Goal: Task Accomplishment & Management: Manage account settings

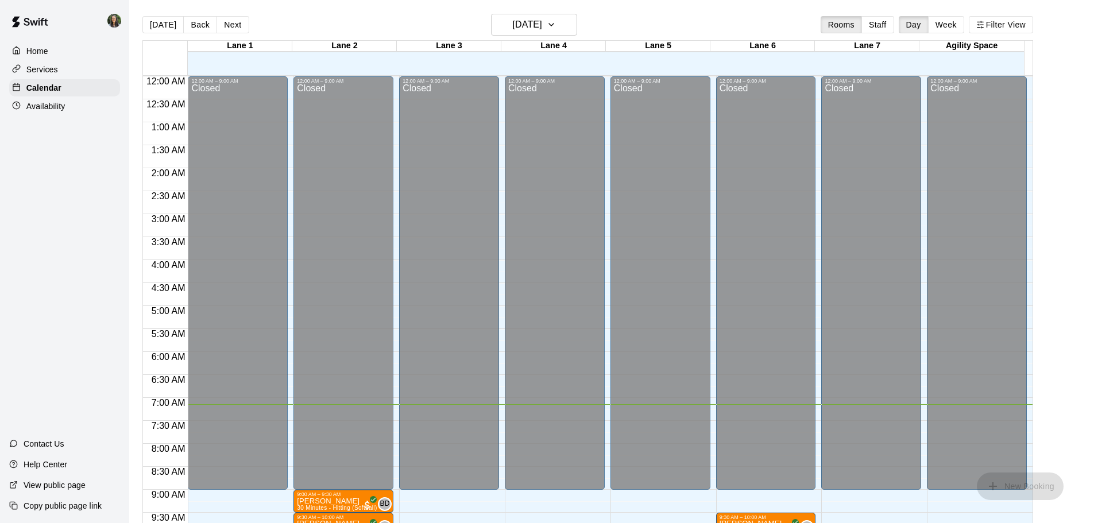
scroll to position [511, 0]
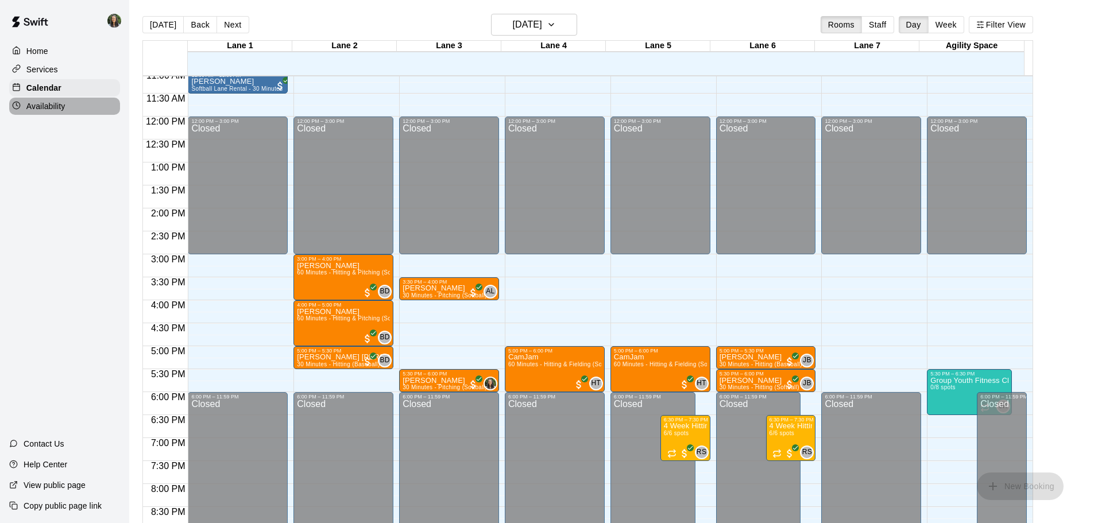
click at [61, 106] on p "Availability" at bounding box center [45, 106] width 39 height 11
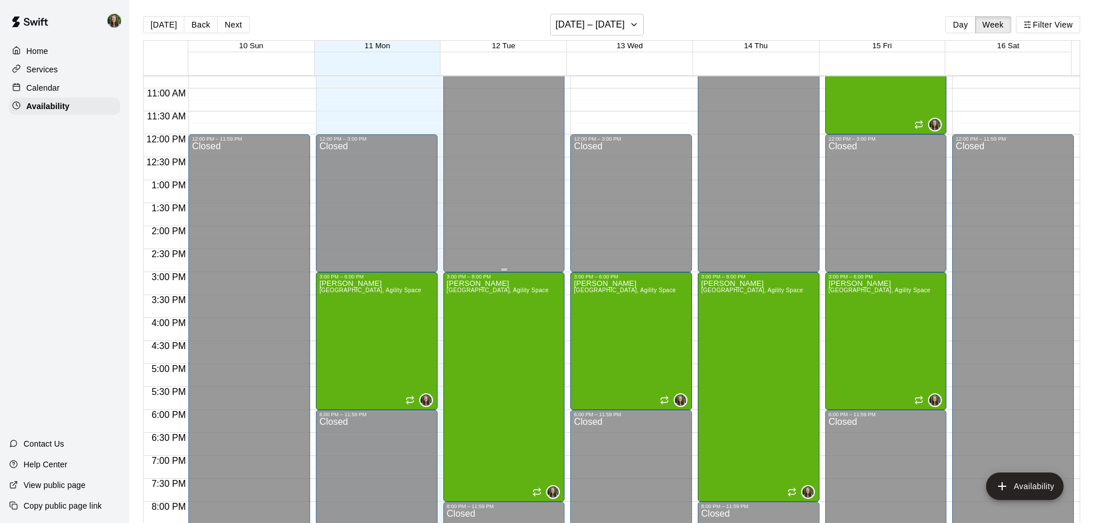
scroll to position [558, 0]
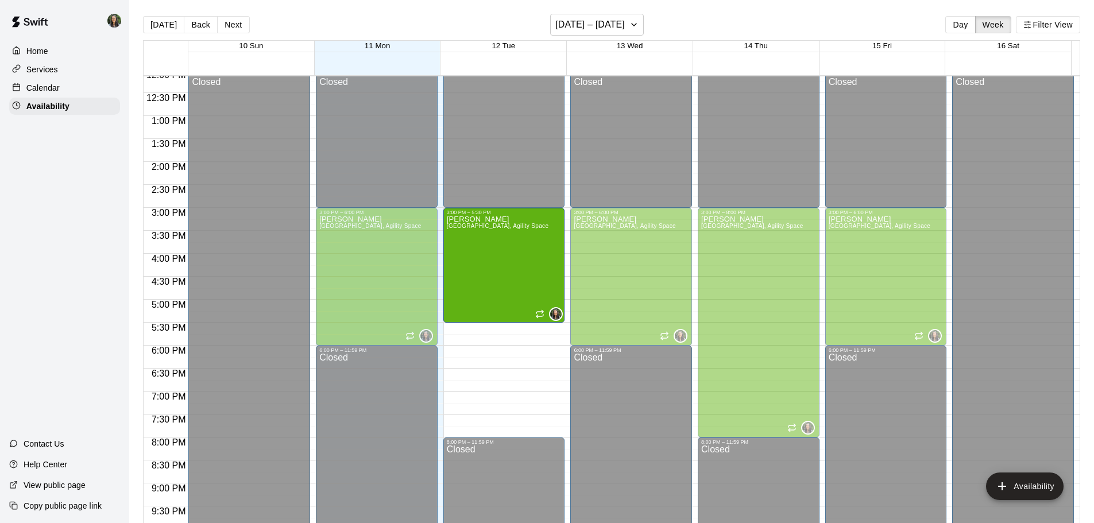
drag, startPoint x: 500, startPoint y: 436, endPoint x: 497, endPoint y: 330, distance: 106.3
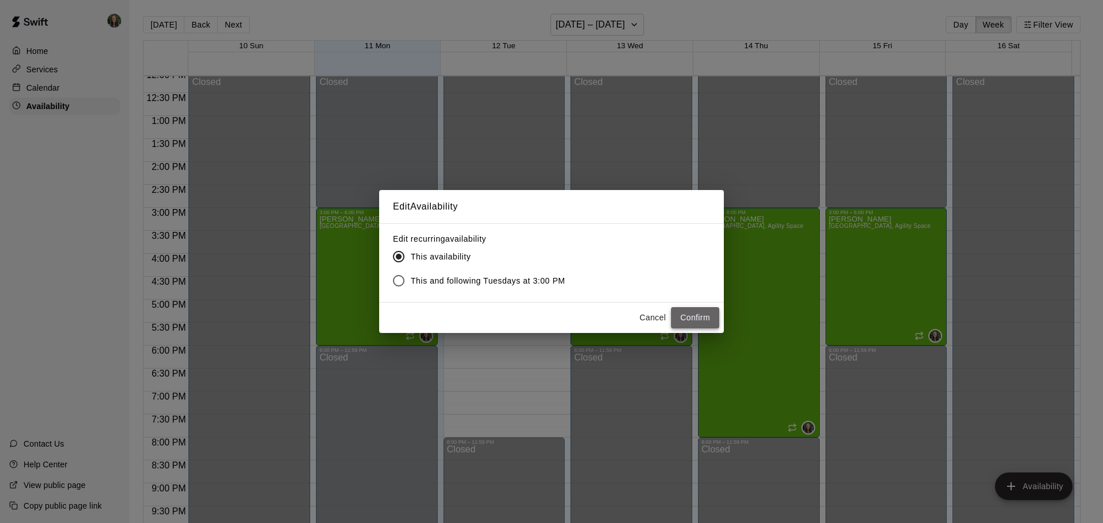
click at [703, 314] on button "Confirm" at bounding box center [695, 317] width 48 height 21
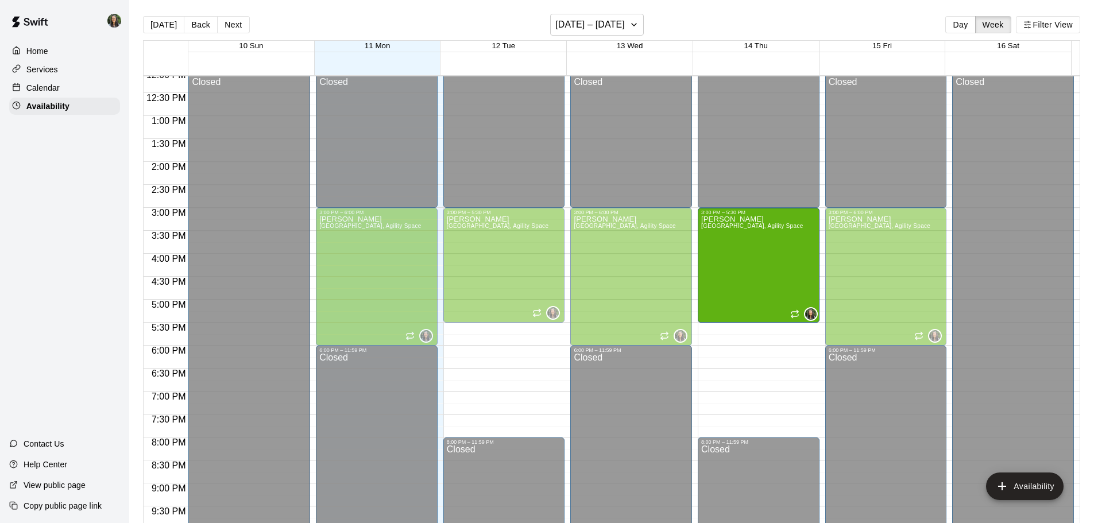
drag, startPoint x: 751, startPoint y: 435, endPoint x: 741, endPoint y: 329, distance: 106.7
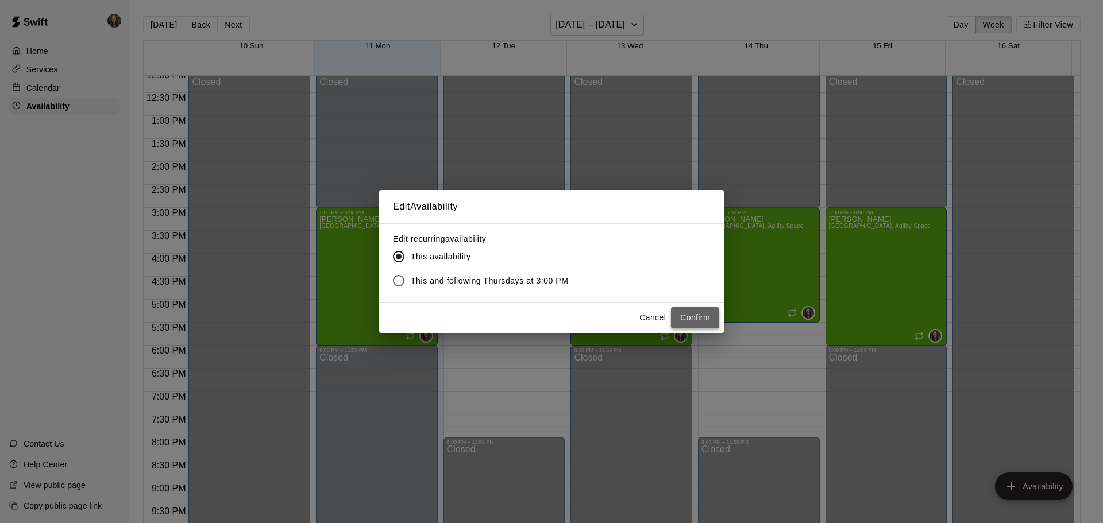
click at [705, 320] on button "Confirm" at bounding box center [695, 317] width 48 height 21
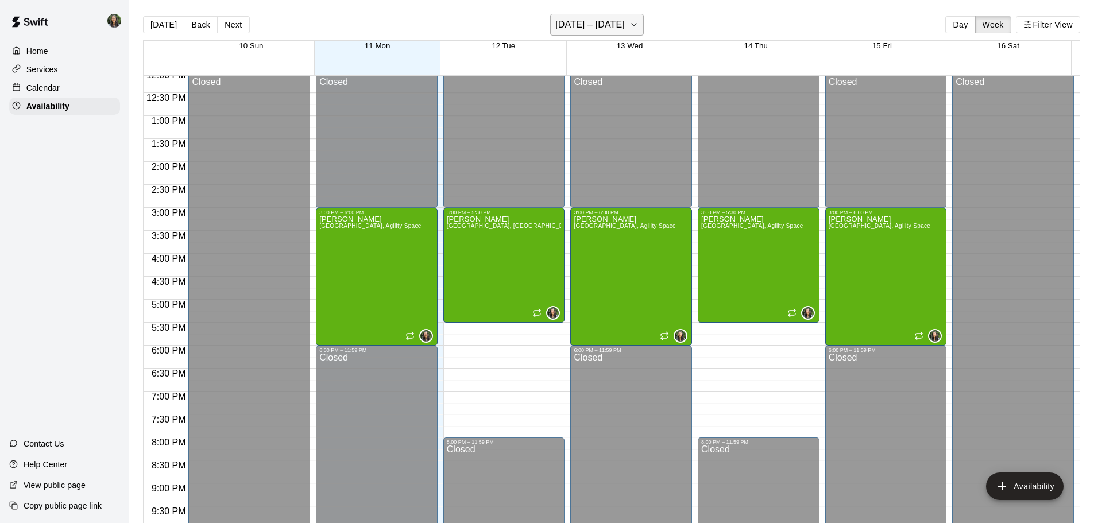
click at [620, 21] on button "[DATE] – [DATE]" at bounding box center [597, 25] width 94 height 22
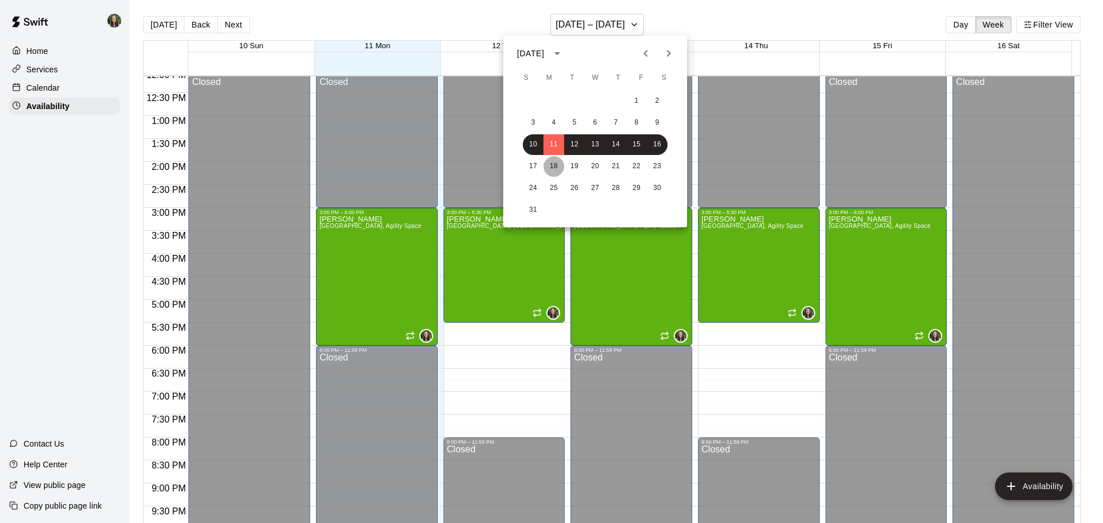
click at [551, 169] on button "18" at bounding box center [553, 166] width 21 height 21
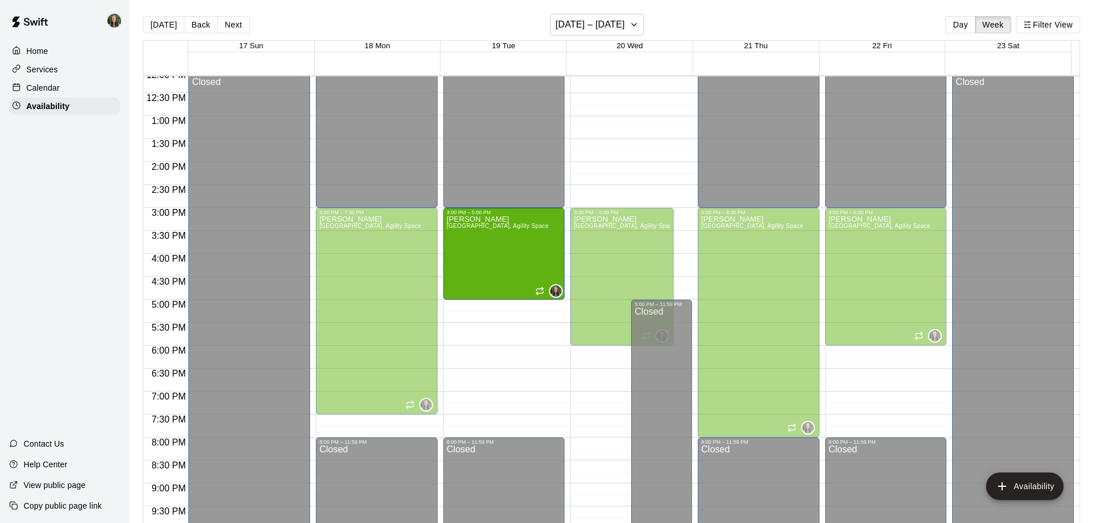
drag, startPoint x: 500, startPoint y: 435, endPoint x: 494, endPoint y: 306, distance: 129.3
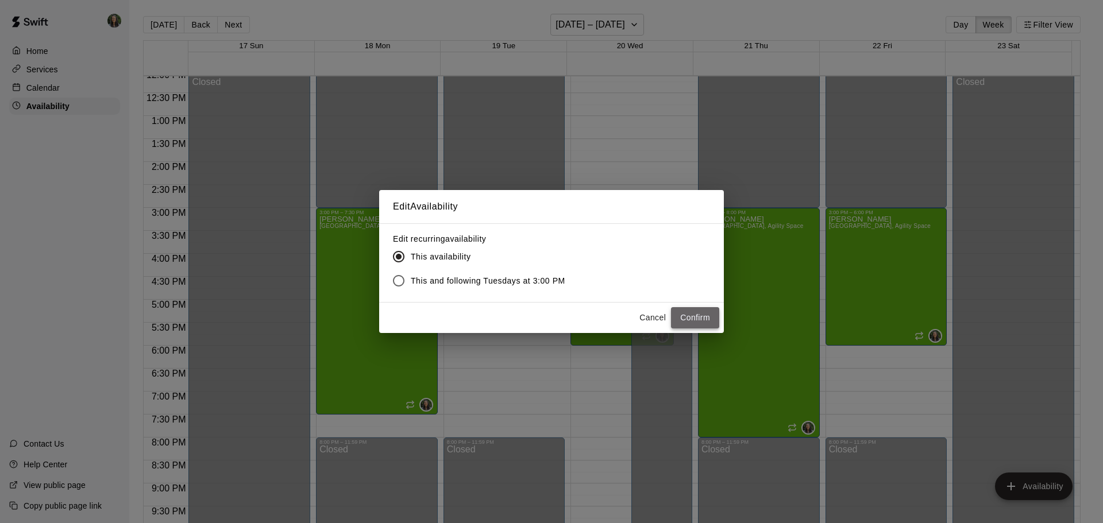
click at [688, 315] on button "Confirm" at bounding box center [695, 317] width 48 height 21
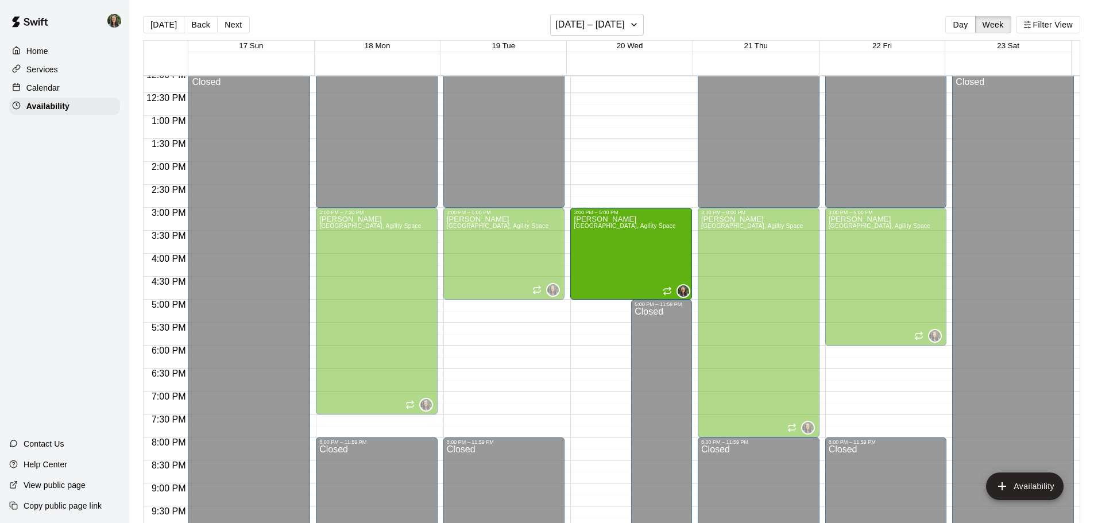
drag, startPoint x: 617, startPoint y: 343, endPoint x: 615, endPoint y: 306, distance: 38.0
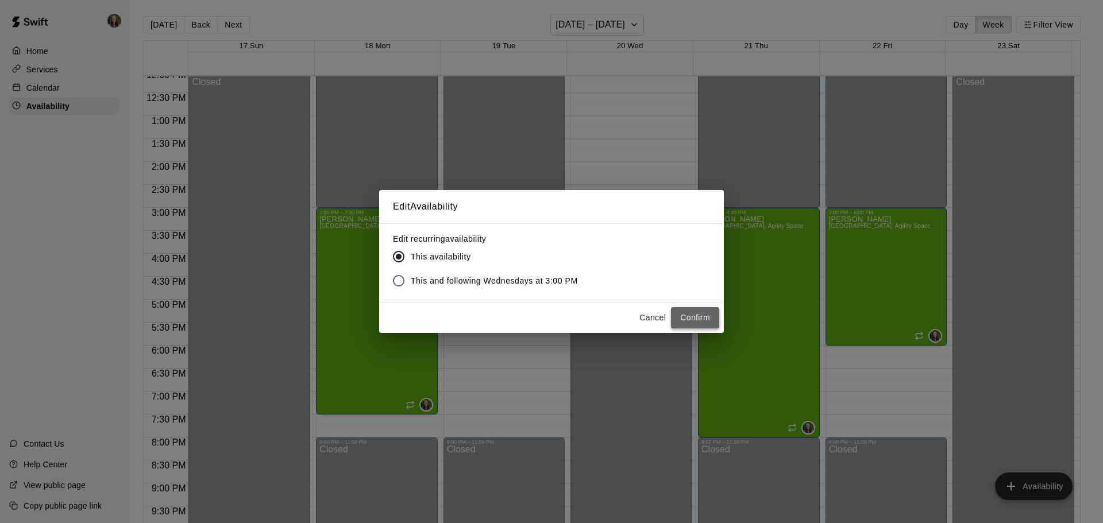
click at [691, 315] on button "Confirm" at bounding box center [695, 317] width 48 height 21
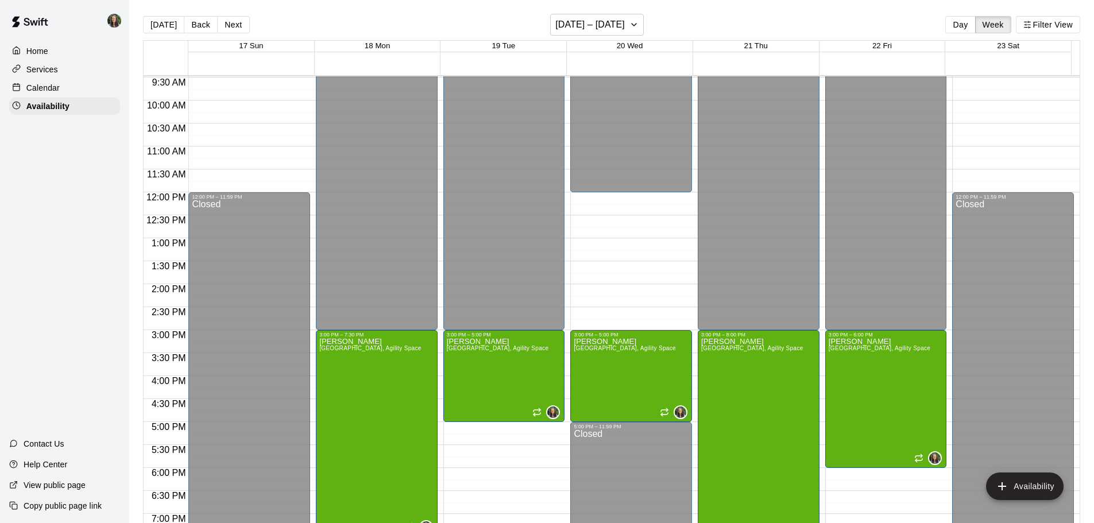
scroll to position [615, 0]
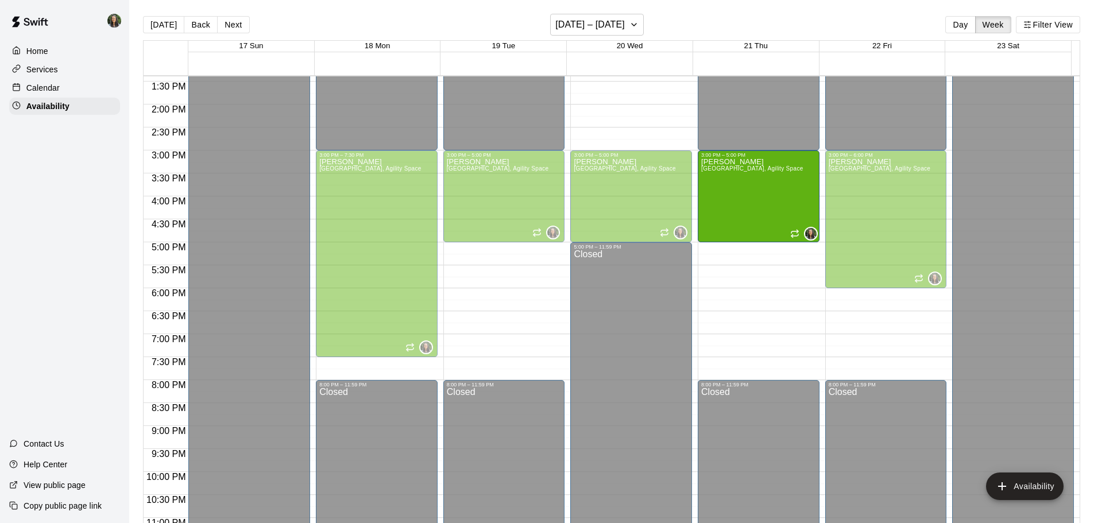
drag, startPoint x: 755, startPoint y: 378, endPoint x: 721, endPoint y: 250, distance: 133.0
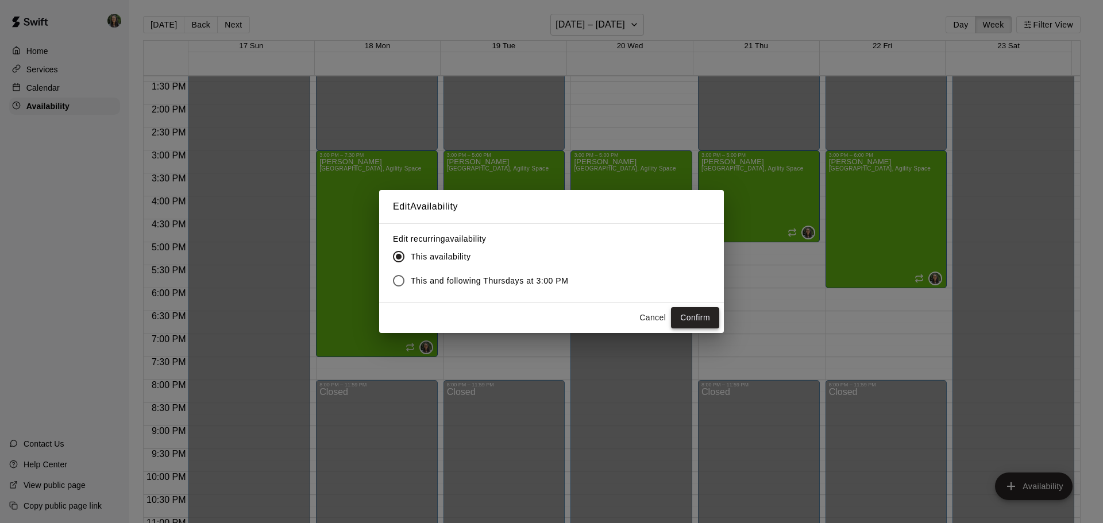
click at [691, 320] on button "Confirm" at bounding box center [695, 317] width 48 height 21
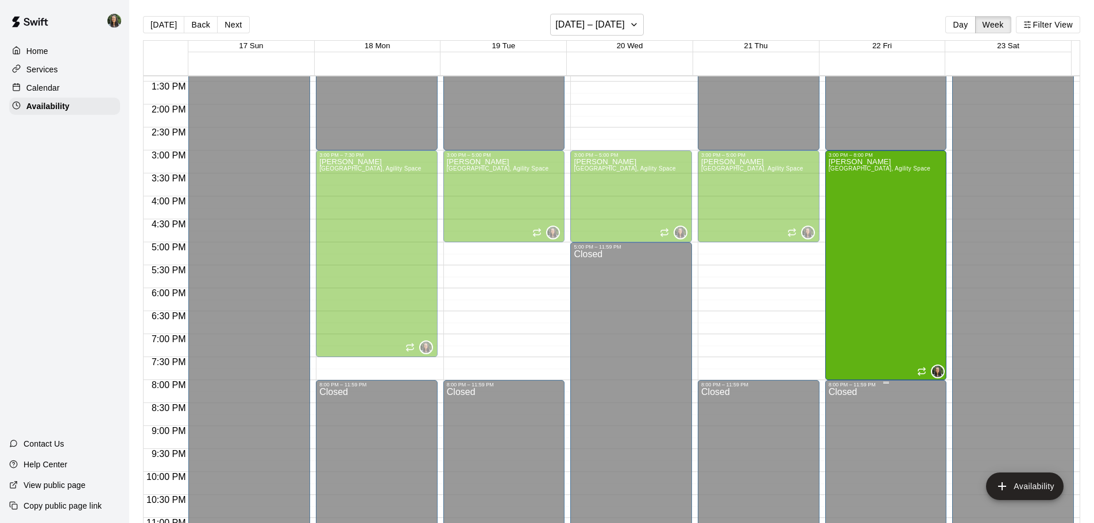
drag, startPoint x: 879, startPoint y: 285, endPoint x: 880, endPoint y: 381, distance: 95.3
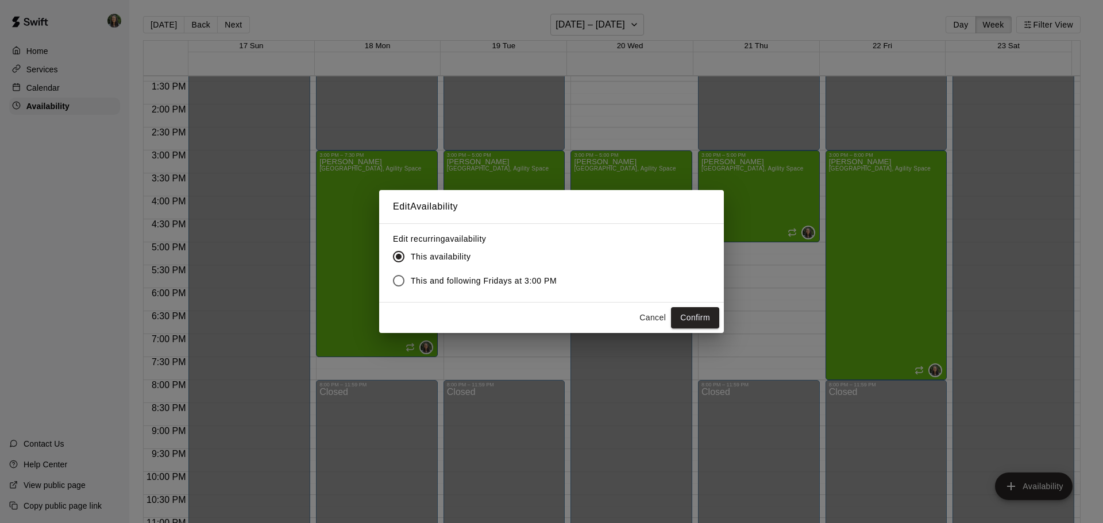
click at [714, 314] on button "Confirm" at bounding box center [695, 317] width 48 height 21
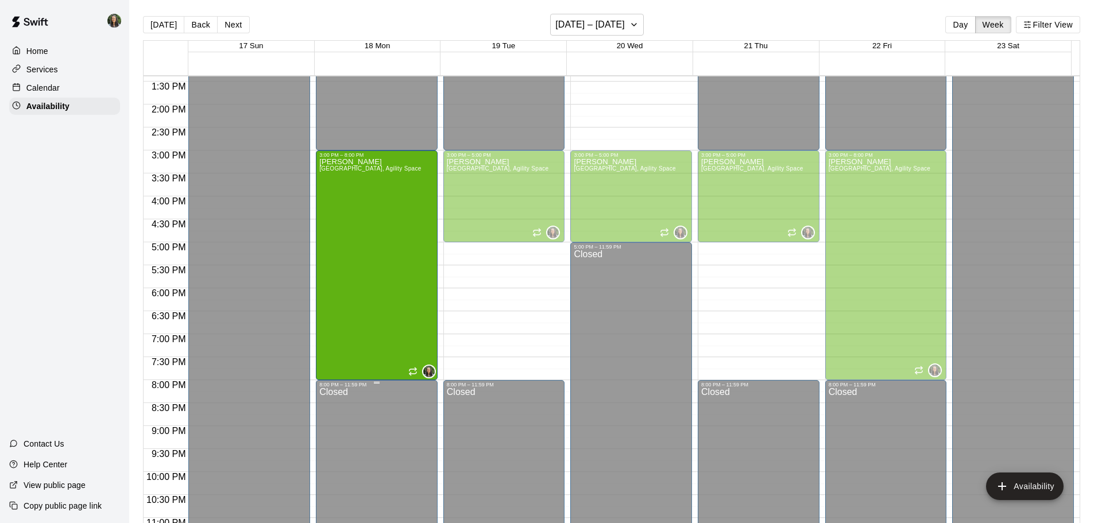
drag, startPoint x: 373, startPoint y: 354, endPoint x: 376, endPoint y: 381, distance: 26.5
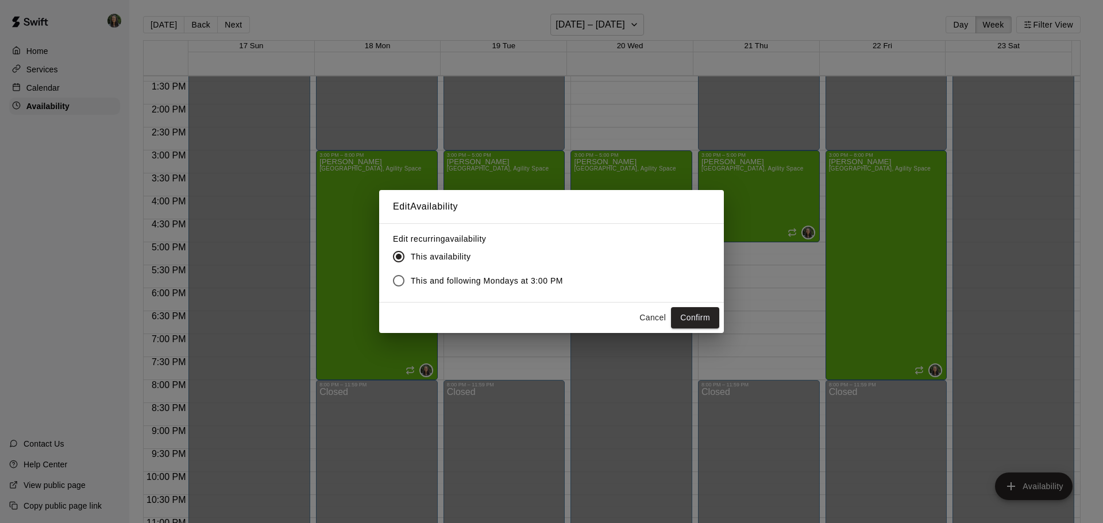
click at [695, 316] on button "Confirm" at bounding box center [695, 317] width 48 height 21
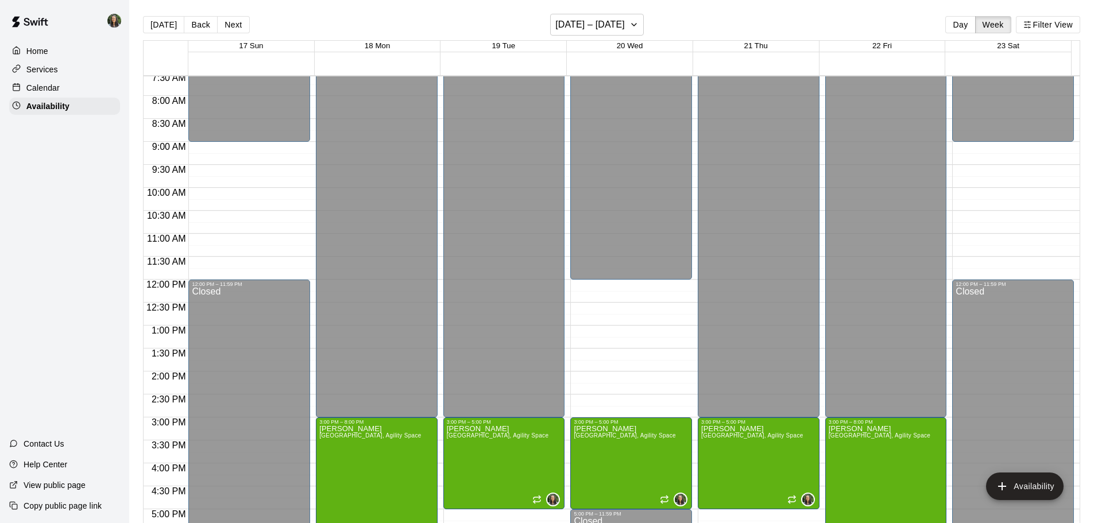
scroll to position [328, 0]
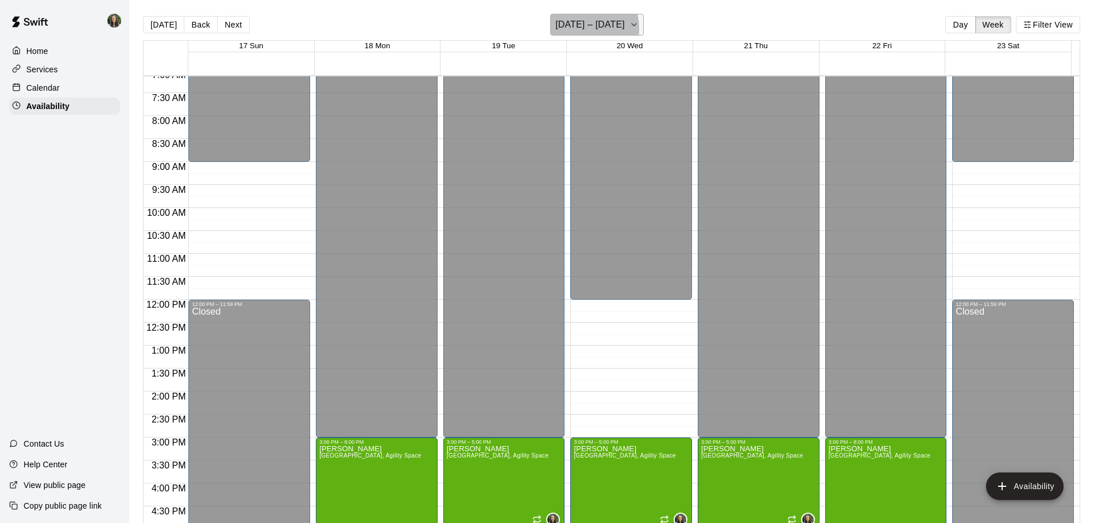
click at [575, 29] on h6 "[DATE] – [DATE]" at bounding box center [589, 25] width 69 height 16
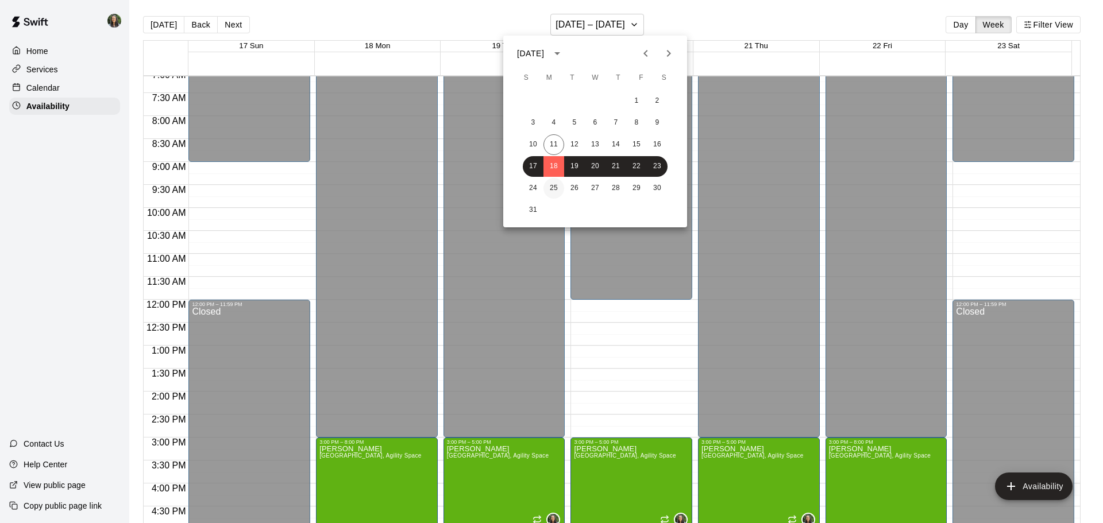
click at [549, 190] on button "25" at bounding box center [553, 188] width 21 height 21
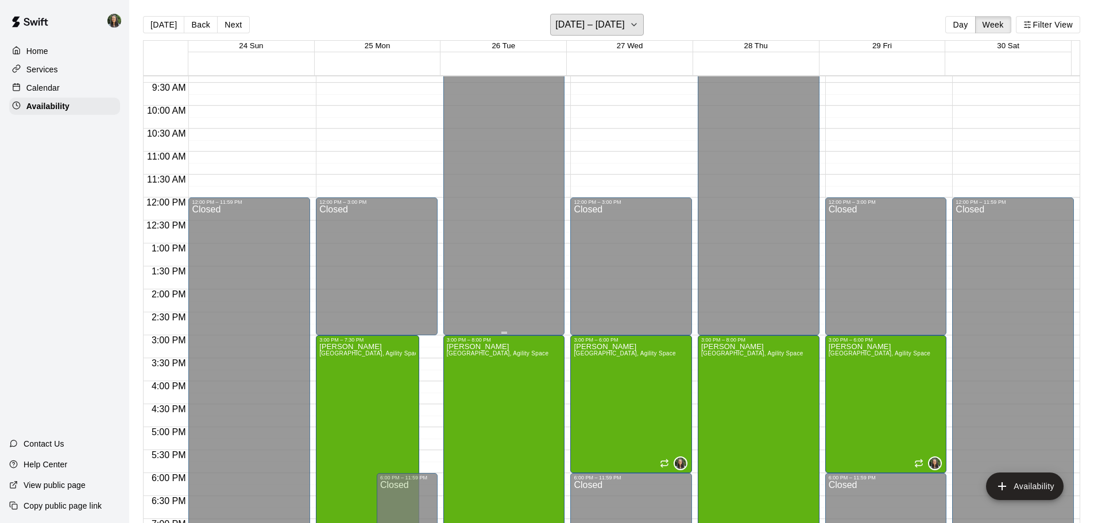
scroll to position [558, 0]
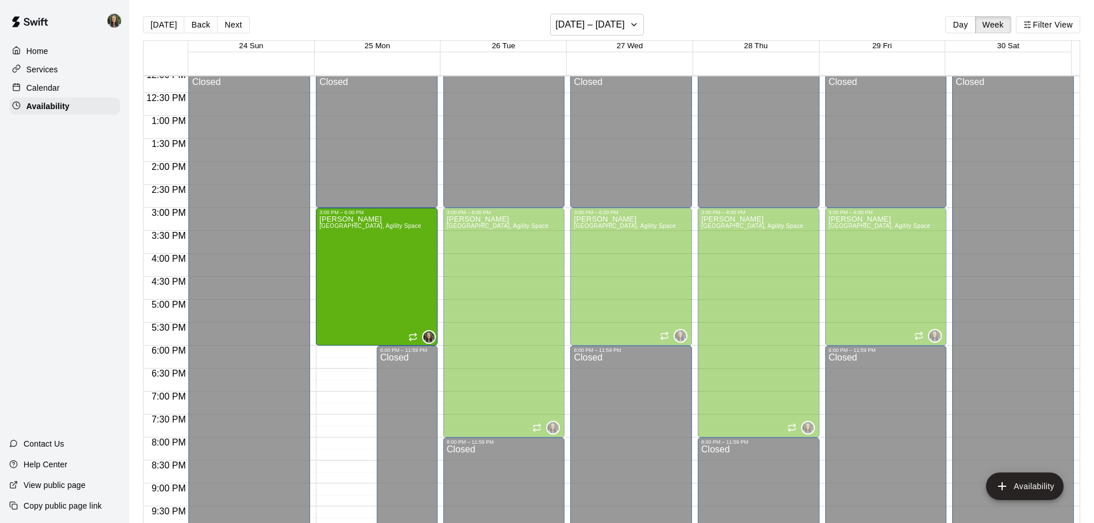
drag, startPoint x: 363, startPoint y: 412, endPoint x: 357, endPoint y: 349, distance: 63.5
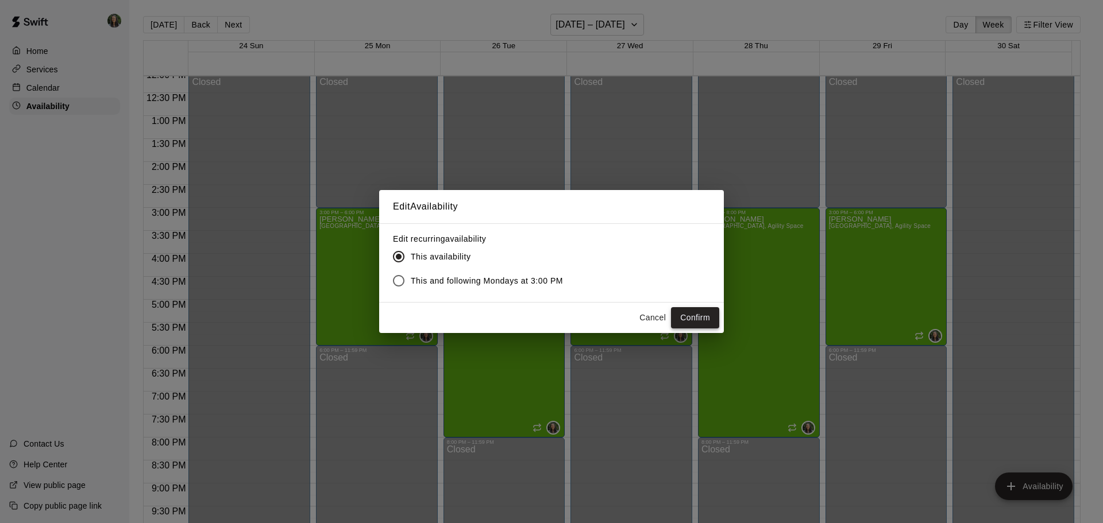
click at [686, 314] on button "Confirm" at bounding box center [695, 317] width 48 height 21
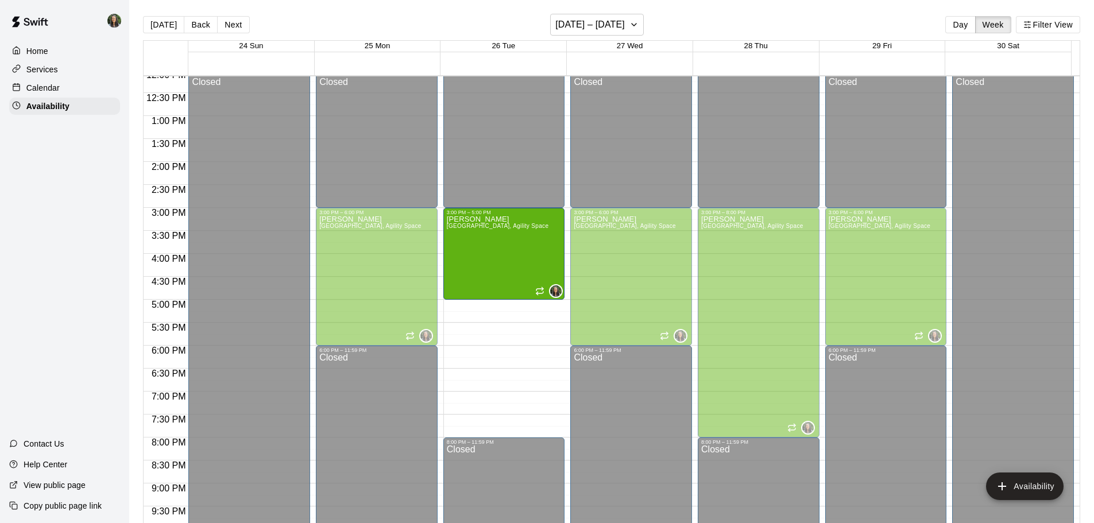
drag, startPoint x: 499, startPoint y: 435, endPoint x: 489, endPoint y: 311, distance: 125.1
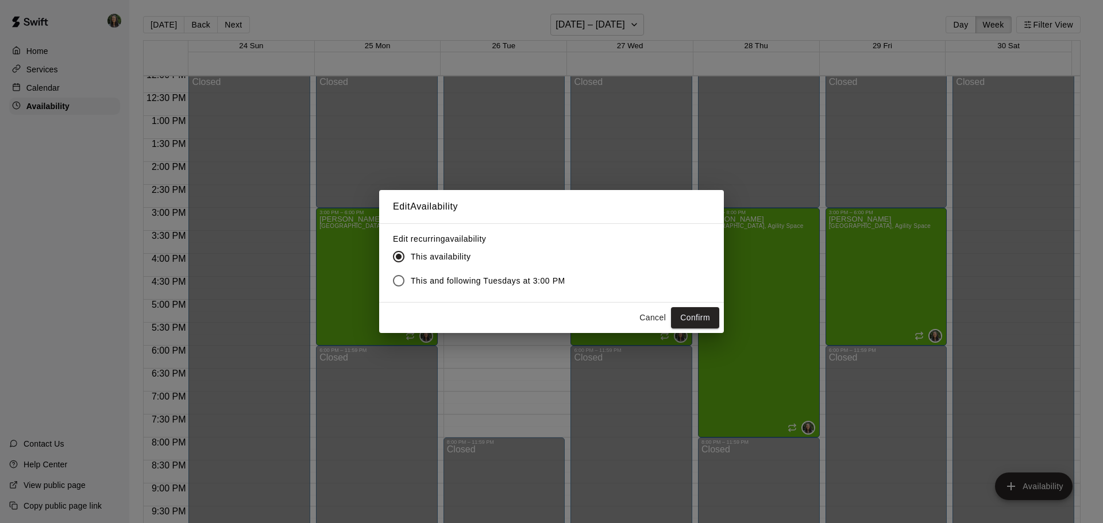
click at [529, 283] on span "This and following Tuesdays at 3:00 PM" at bounding box center [488, 281] width 154 height 12
click at [699, 317] on button "Confirm" at bounding box center [695, 317] width 48 height 21
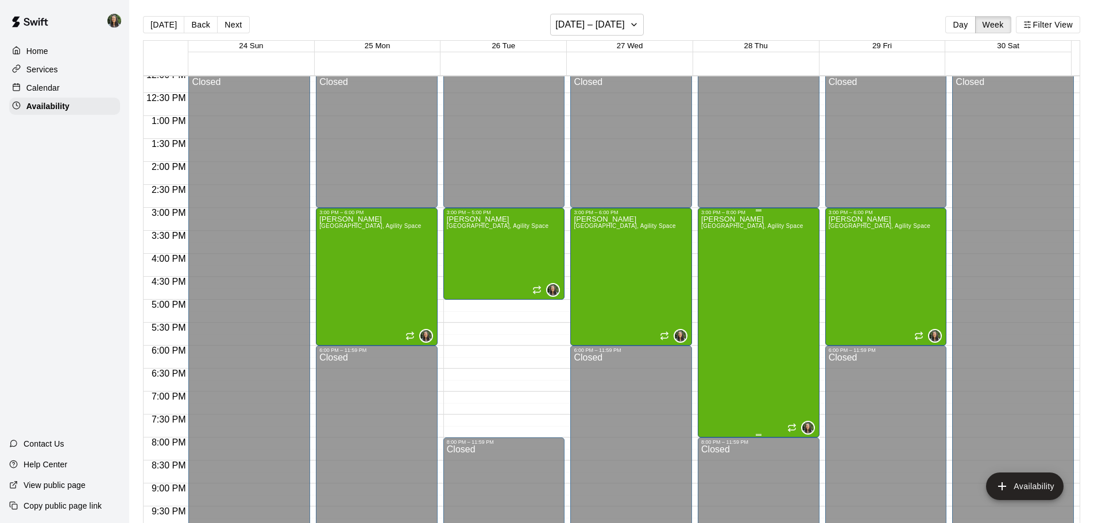
click at [757, 321] on div "[PERSON_NAME][GEOGRAPHIC_DATA][PERSON_NAME][PERSON_NAME][PERSON_NAME][PERSON_NA…" at bounding box center [752, 476] width 102 height 523
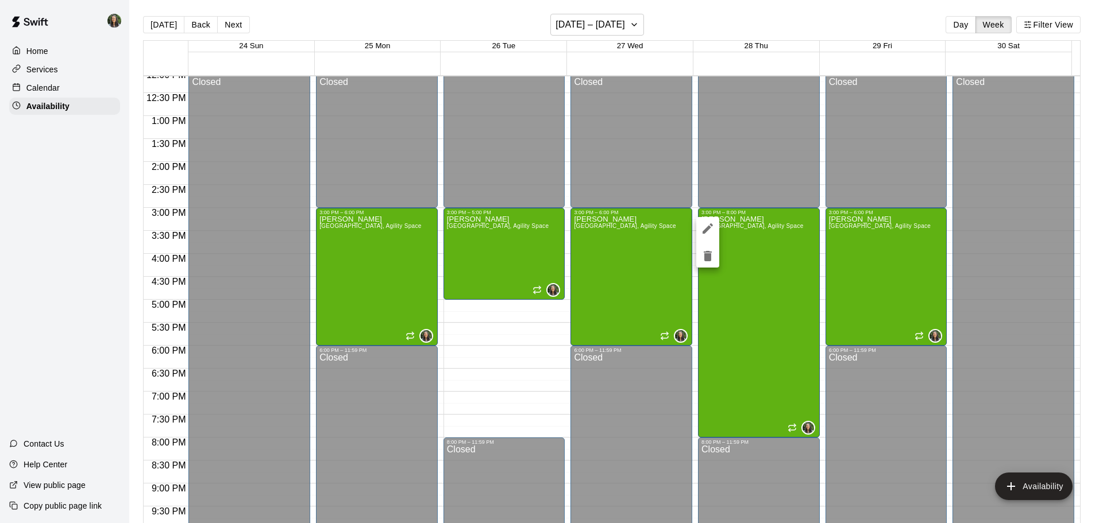
click at [754, 424] on div at bounding box center [551, 261] width 1103 height 523
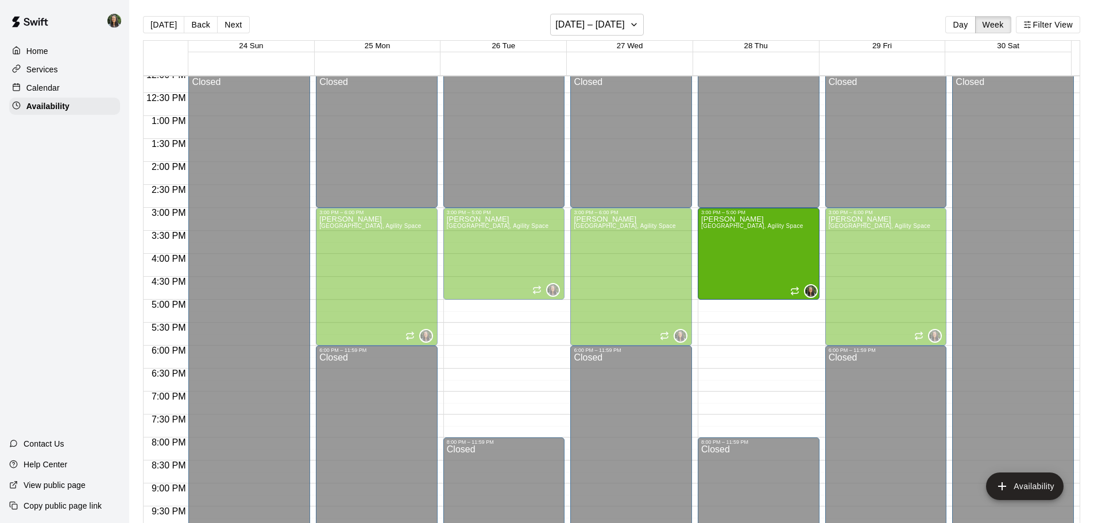
drag, startPoint x: 751, startPoint y: 435, endPoint x: 738, endPoint y: 310, distance: 126.4
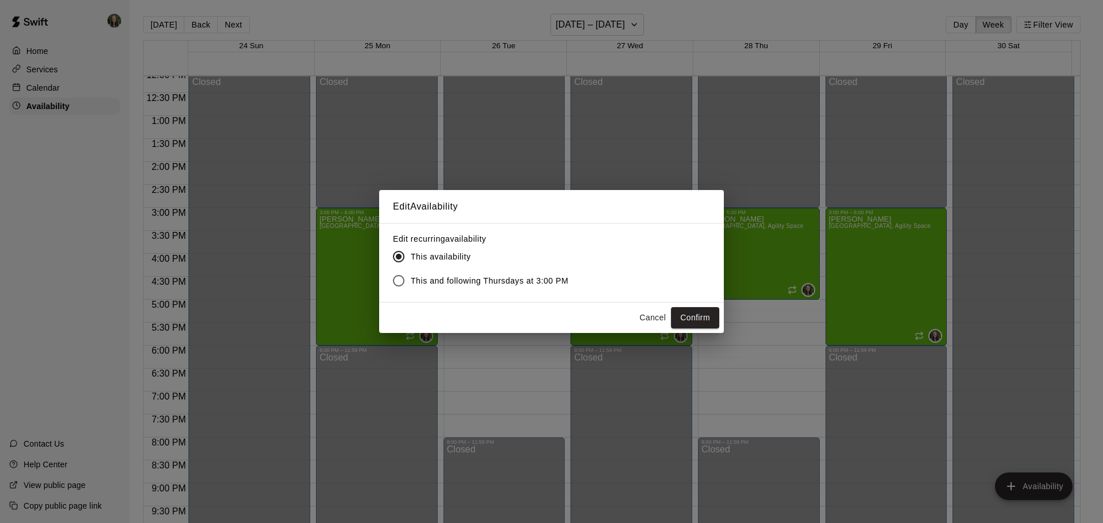
click at [562, 284] on span "This and following Thursdays at 3:00 PM" at bounding box center [490, 281] width 158 height 12
click at [707, 320] on button "Confirm" at bounding box center [695, 317] width 48 height 21
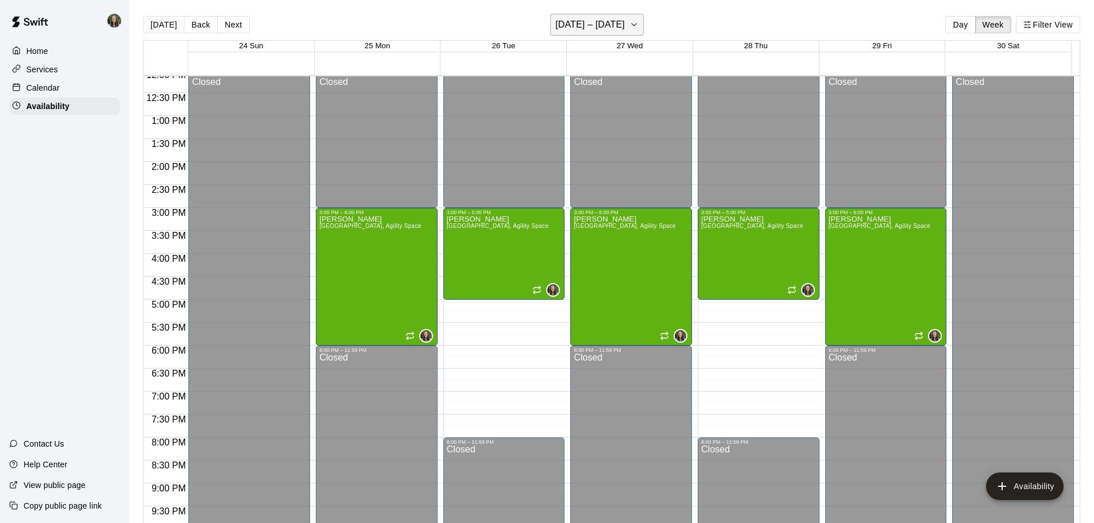
click at [593, 21] on h6 "[DATE] – [DATE]" at bounding box center [589, 25] width 69 height 16
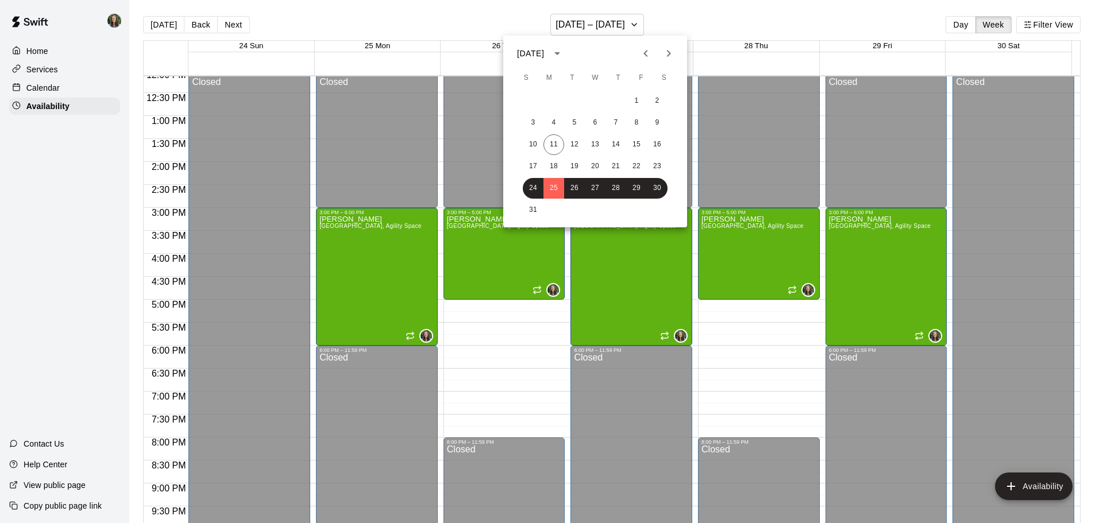
click at [667, 52] on icon "Next month" at bounding box center [669, 54] width 14 height 14
click at [560, 104] on button "1" at bounding box center [553, 101] width 21 height 21
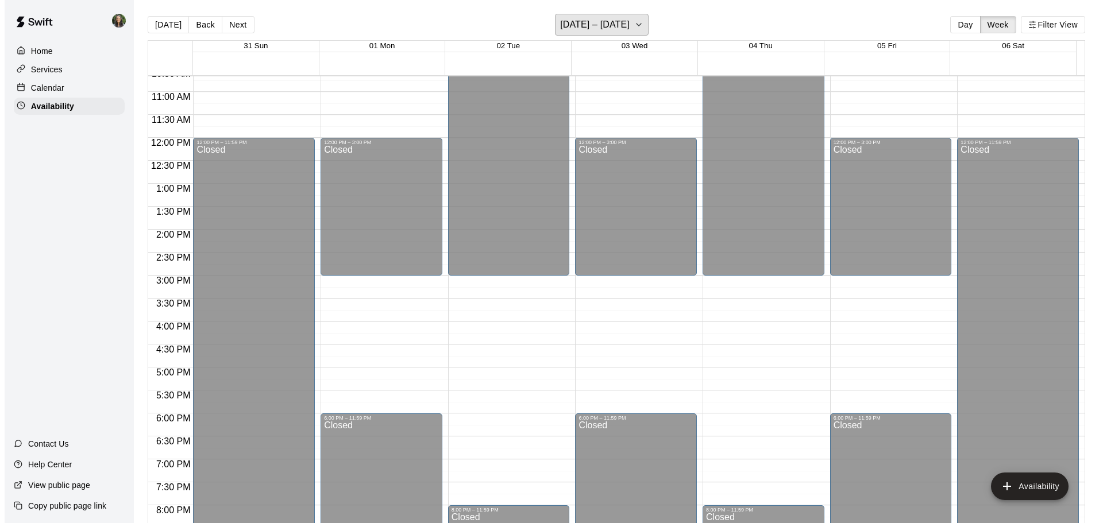
scroll to position [500, 0]
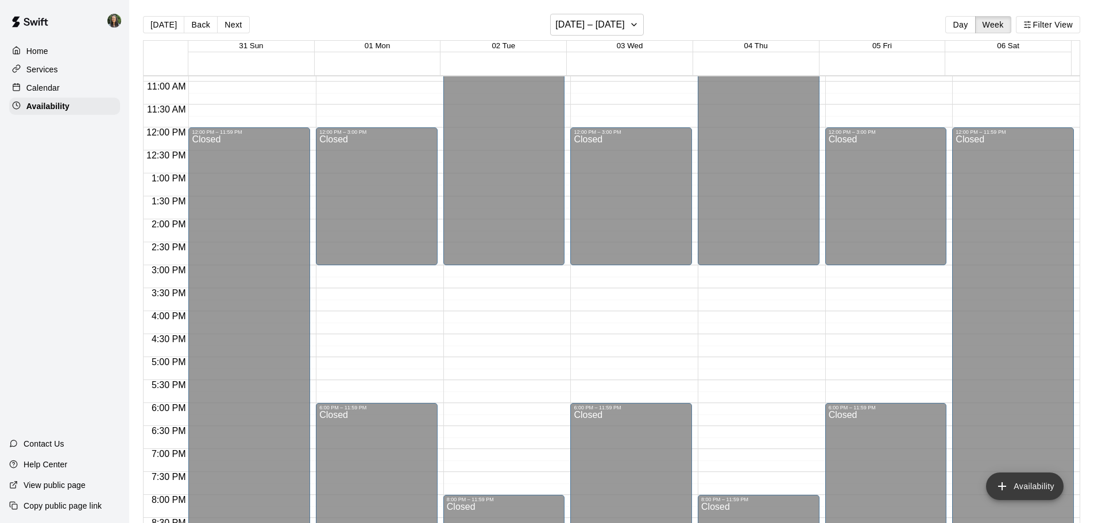
click at [1008, 484] on icon "add" at bounding box center [1002, 487] width 14 height 14
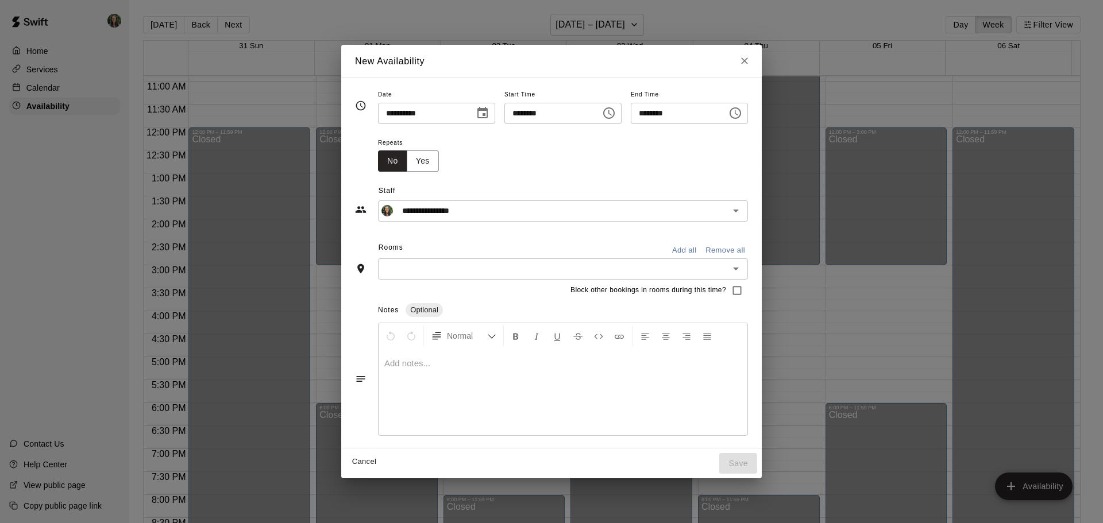
click at [616, 110] on icon "Choose time, selected time is 7:00 AM" at bounding box center [609, 113] width 14 height 14
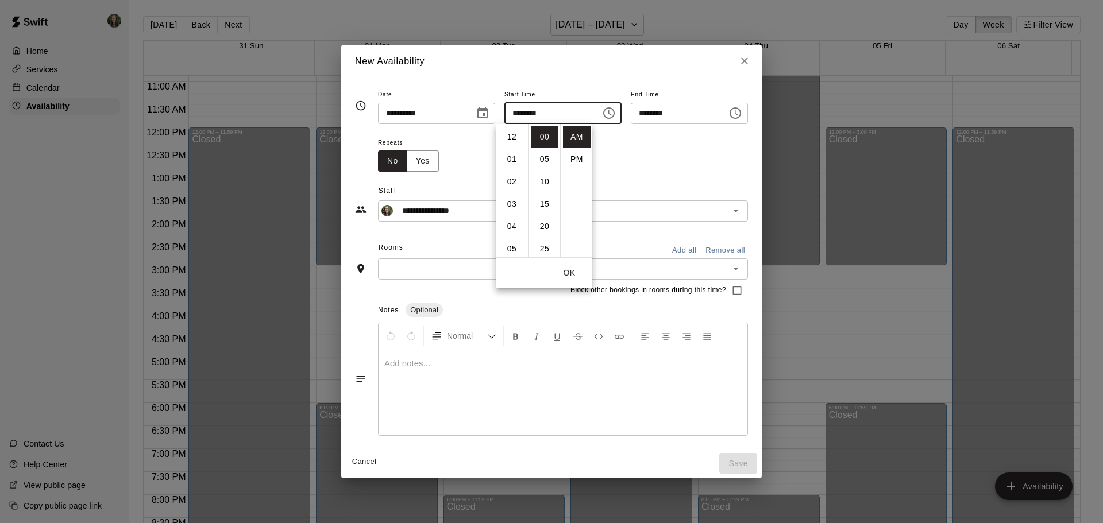
scroll to position [157, 0]
click at [511, 160] on li "03" at bounding box center [512, 162] width 28 height 21
click at [578, 156] on li "PM" at bounding box center [577, 159] width 28 height 21
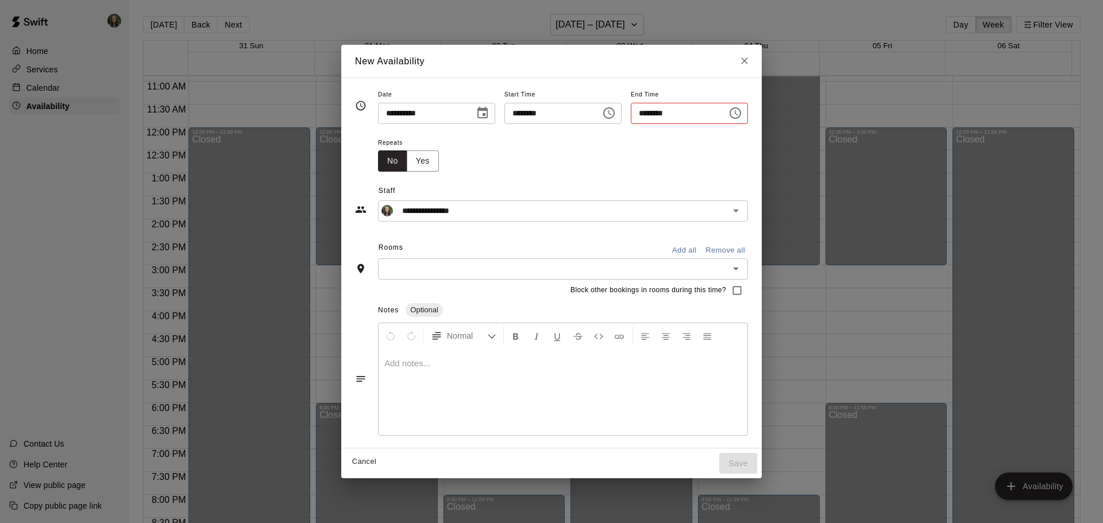
type input "********"
click at [659, 113] on input "********" at bounding box center [675, 113] width 88 height 21
click at [652, 118] on input "********" at bounding box center [675, 113] width 88 height 21
click at [651, 114] on input "********" at bounding box center [675, 113] width 88 height 21
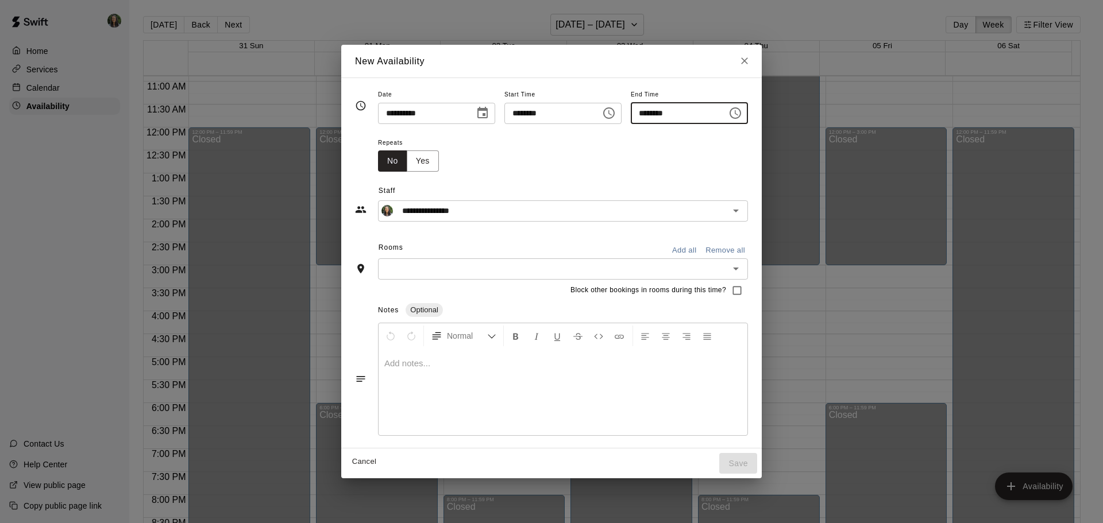
click at [742, 115] on icon "Choose time, selected time is 3:30 PM" at bounding box center [735, 113] width 14 height 14
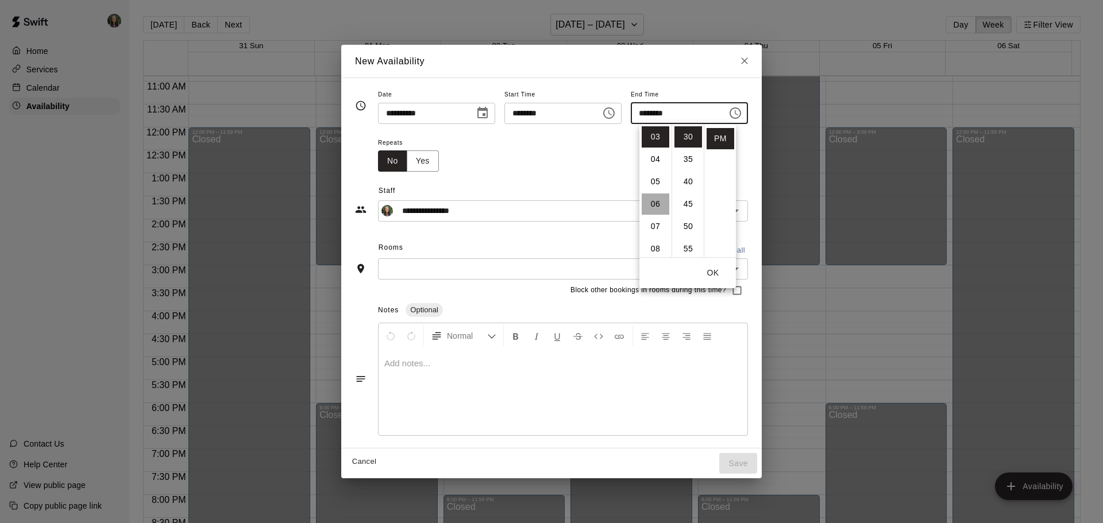
click at [655, 208] on li "06" at bounding box center [656, 204] width 28 height 21
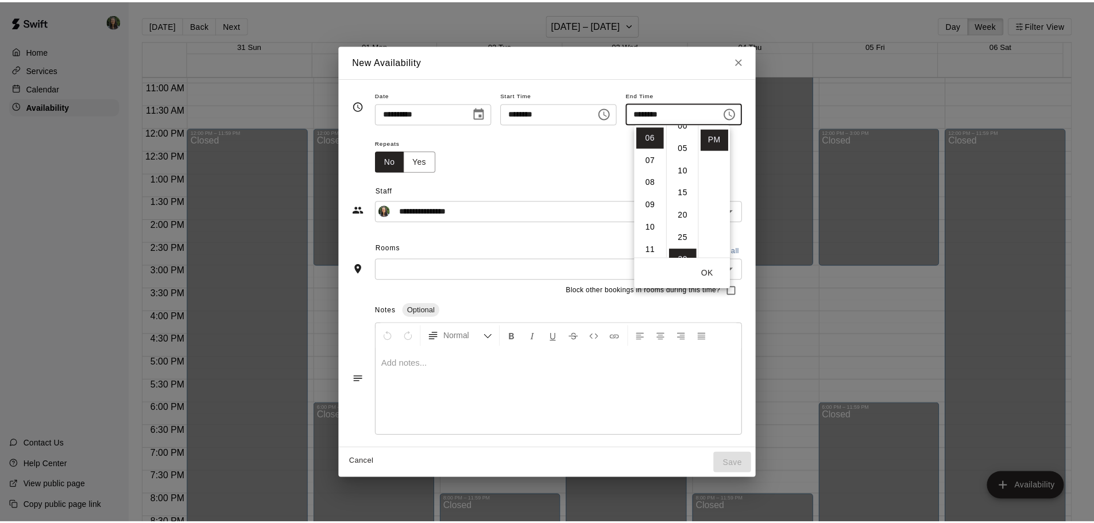
scroll to position [0, 0]
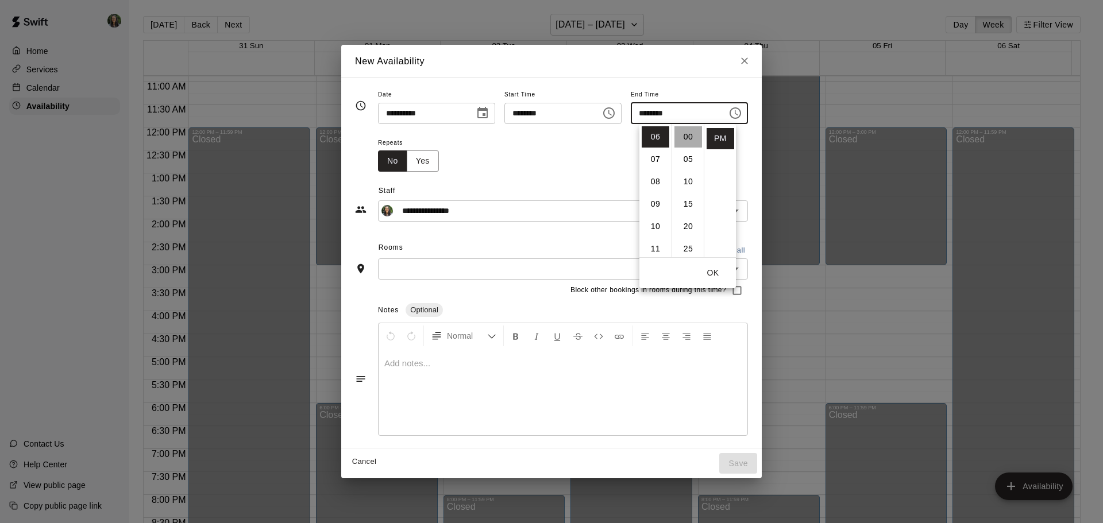
click at [679, 137] on li "00" at bounding box center [688, 136] width 28 height 21
type input "********"
click at [714, 270] on button "OK" at bounding box center [712, 272] width 37 height 21
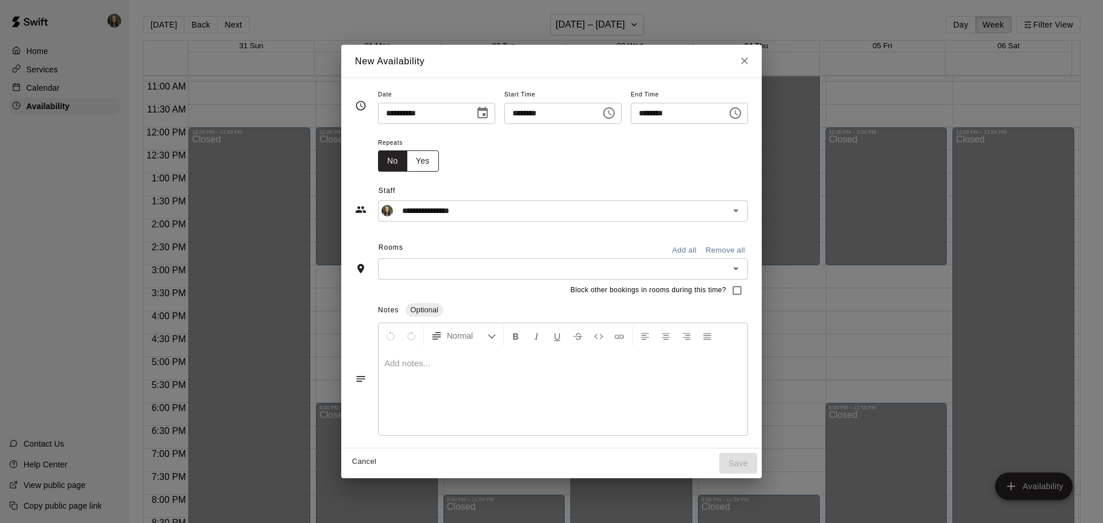
click at [407, 160] on button "Yes" at bounding box center [423, 160] width 32 height 21
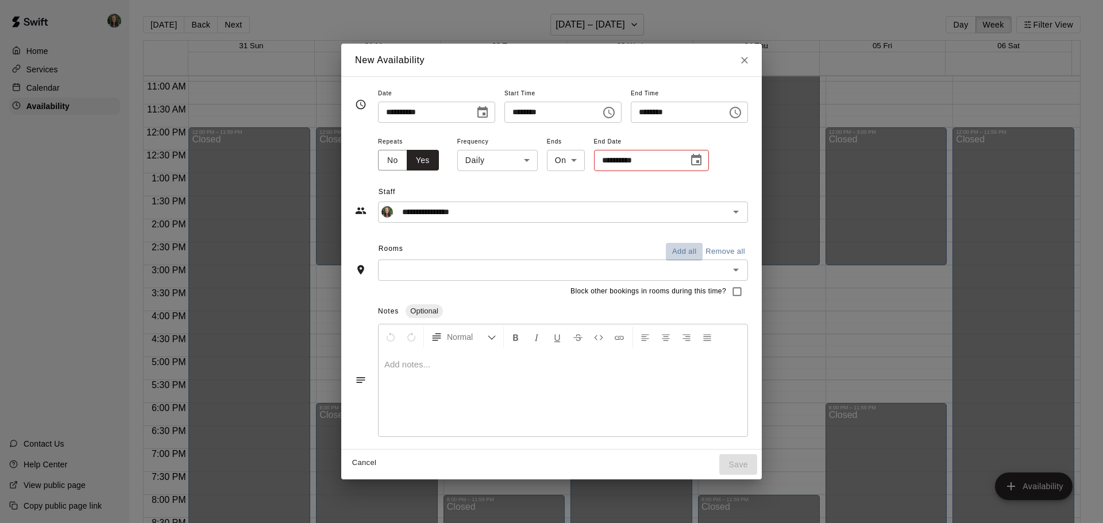
click at [702, 249] on button "Add all" at bounding box center [684, 252] width 37 height 18
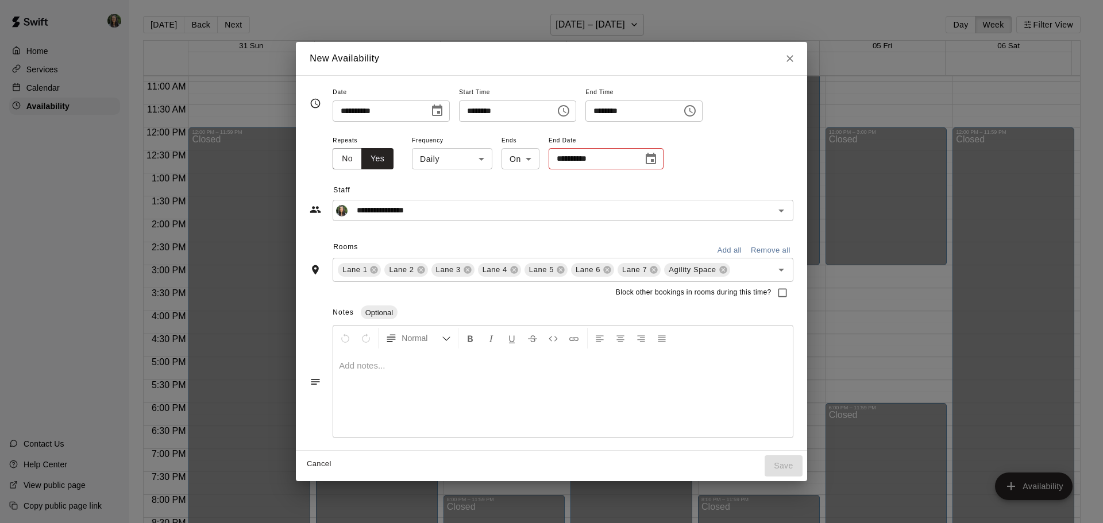
click at [644, 159] on icon "Choose date" at bounding box center [651, 159] width 14 height 14
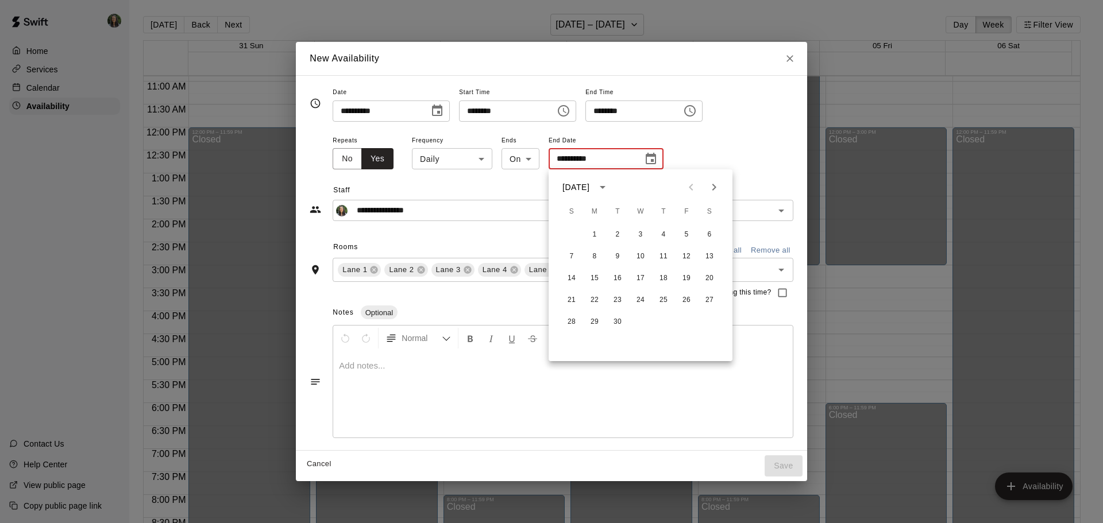
click at [712, 191] on icon "Next month" at bounding box center [714, 187] width 14 height 14
click at [589, 257] on button "6" at bounding box center [594, 256] width 21 height 21
type input "**********"
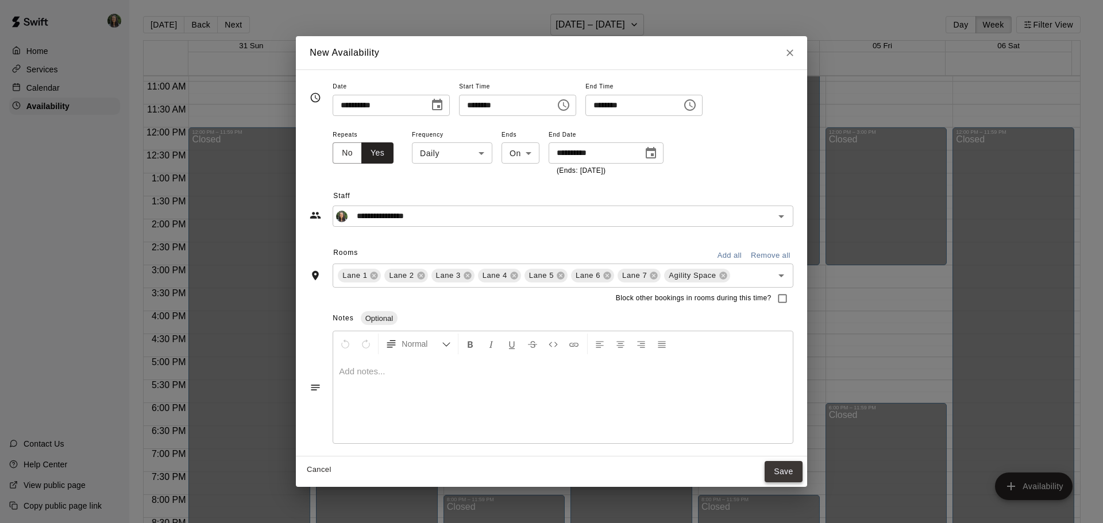
click at [792, 470] on button "Save" at bounding box center [783, 471] width 38 height 21
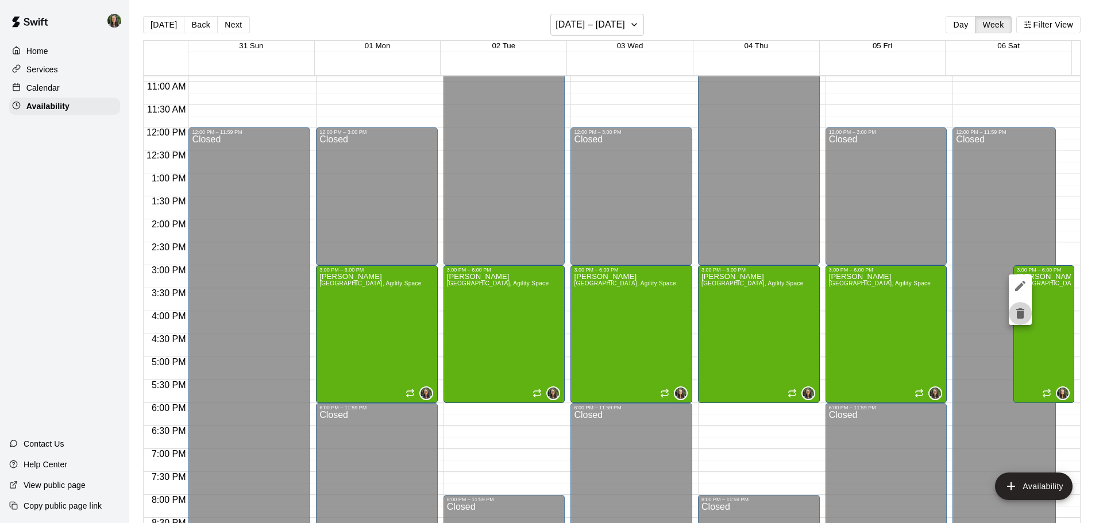
click at [1013, 312] on button "delete" at bounding box center [1020, 313] width 23 height 23
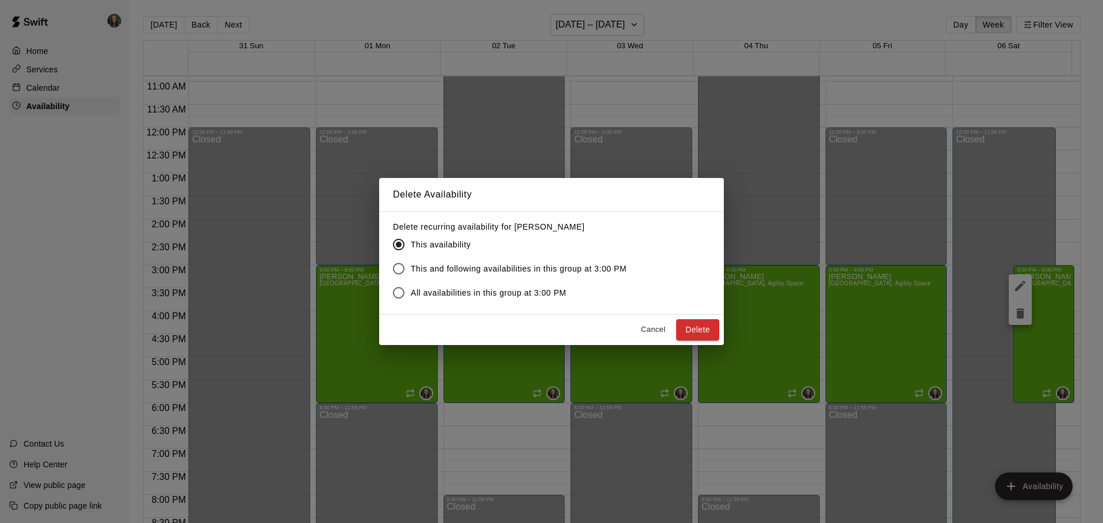
click at [546, 266] on span "This and following availabilities in this group at 3:00 PM" at bounding box center [519, 269] width 216 height 12
click at [447, 245] on span "This availability" at bounding box center [441, 245] width 60 height 12
click at [697, 323] on button "Delete" at bounding box center [697, 329] width 43 height 21
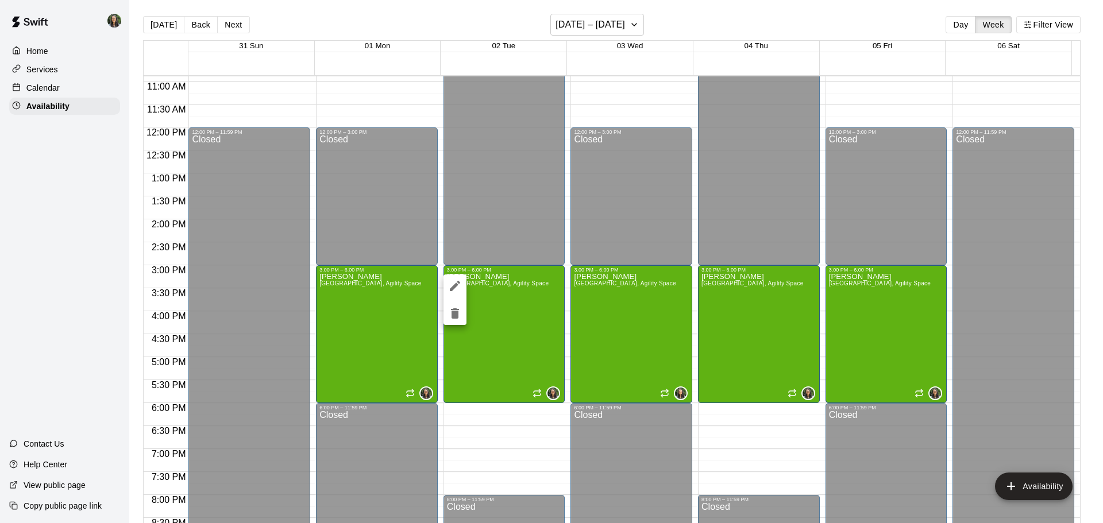
click at [496, 402] on div at bounding box center [551, 261] width 1103 height 523
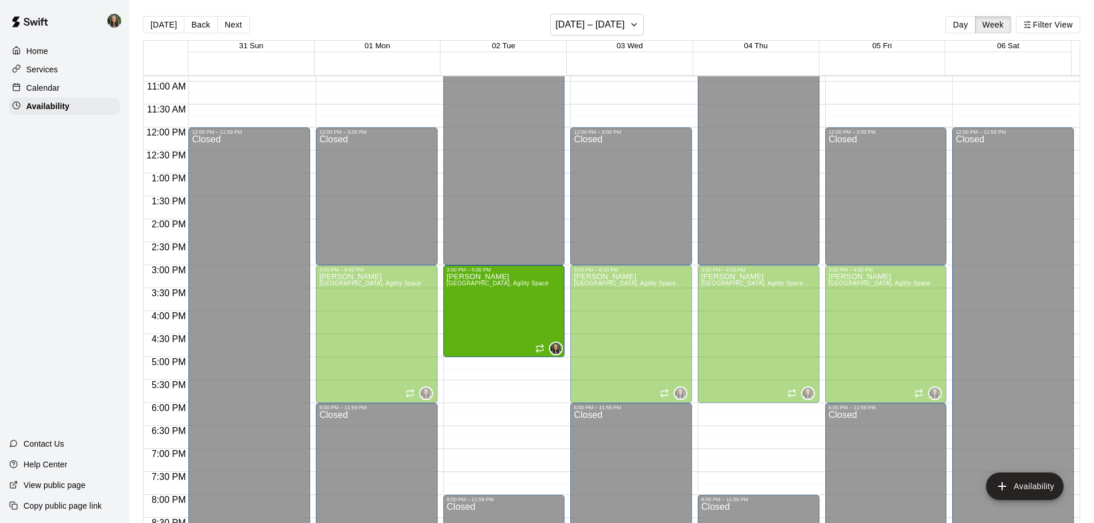
drag, startPoint x: 499, startPoint y: 401, endPoint x: 505, endPoint y: 359, distance: 43.0
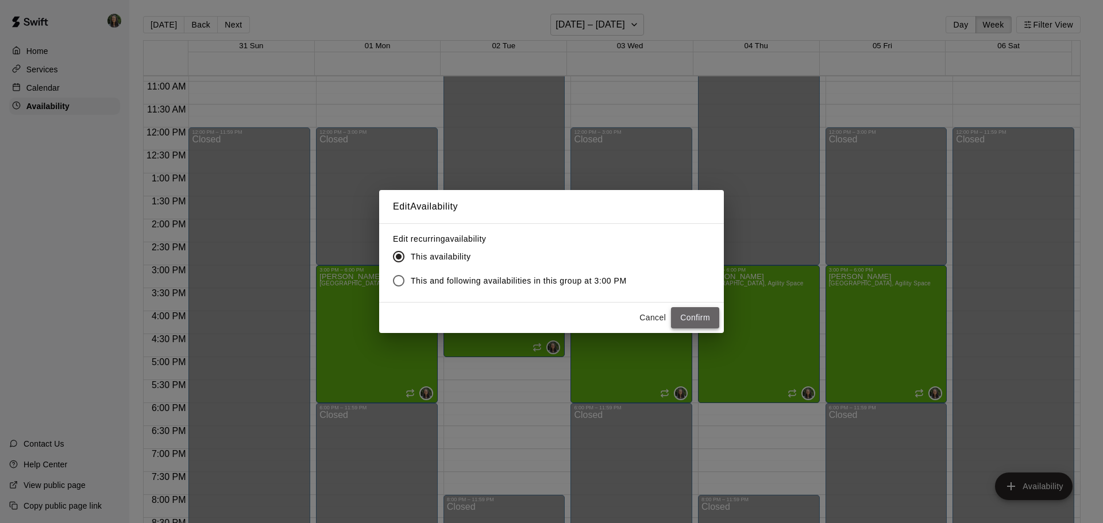
click at [692, 319] on button "Confirm" at bounding box center [695, 317] width 48 height 21
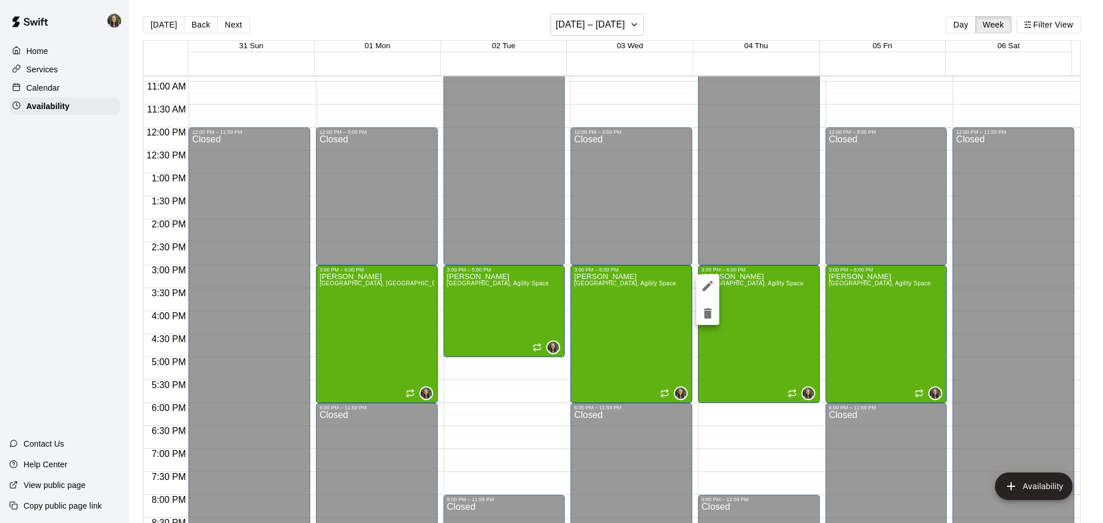
click at [750, 392] on div at bounding box center [551, 261] width 1103 height 523
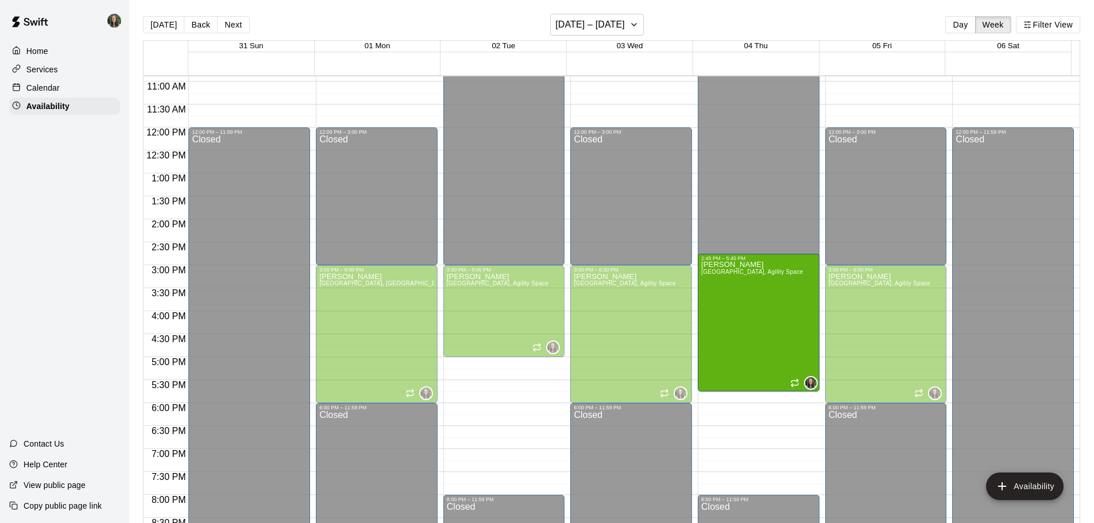
drag, startPoint x: 753, startPoint y: 402, endPoint x: 752, endPoint y: 392, distance: 10.4
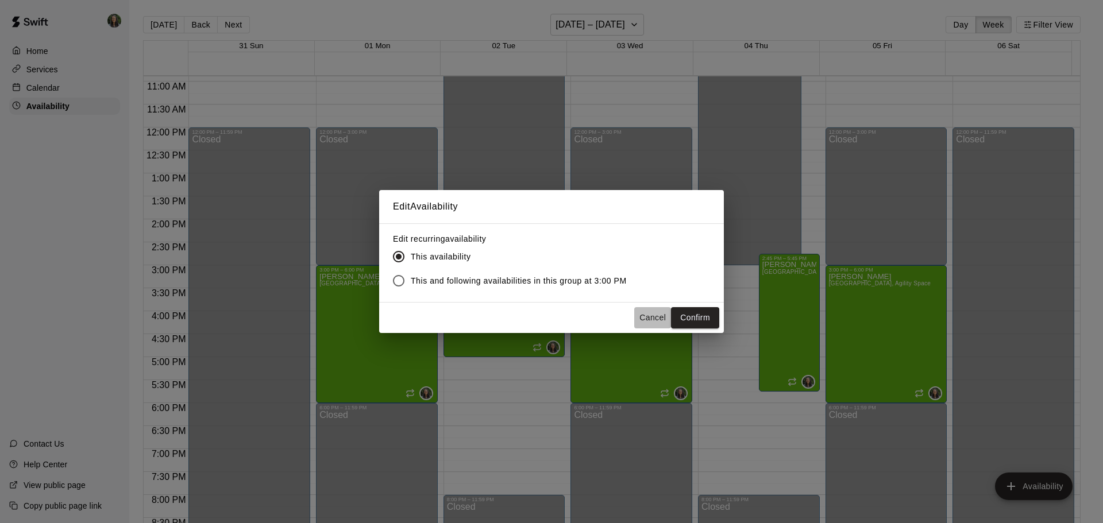
click at [645, 318] on button "Cancel" at bounding box center [652, 317] width 37 height 21
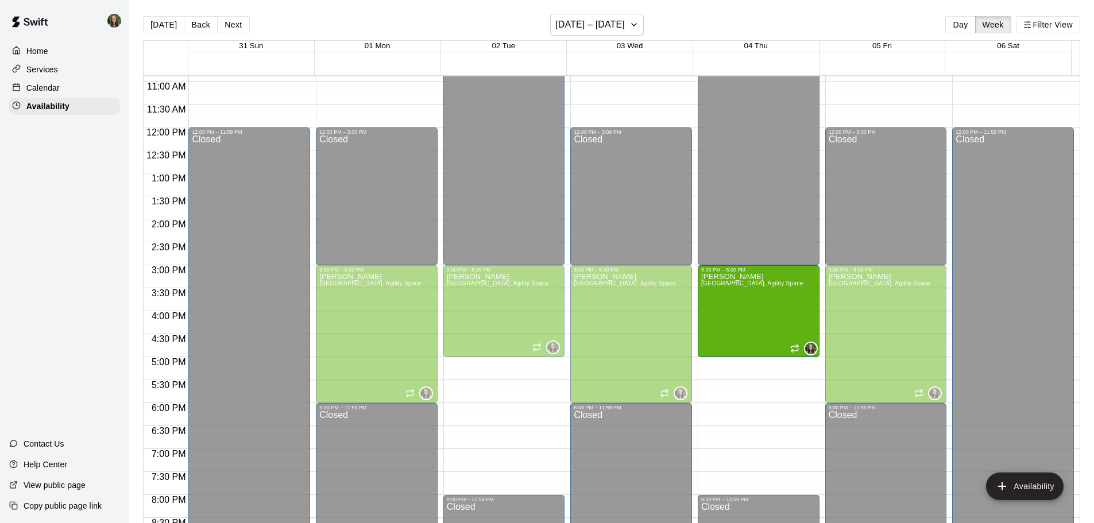
drag, startPoint x: 753, startPoint y: 401, endPoint x: 748, endPoint y: 360, distance: 42.2
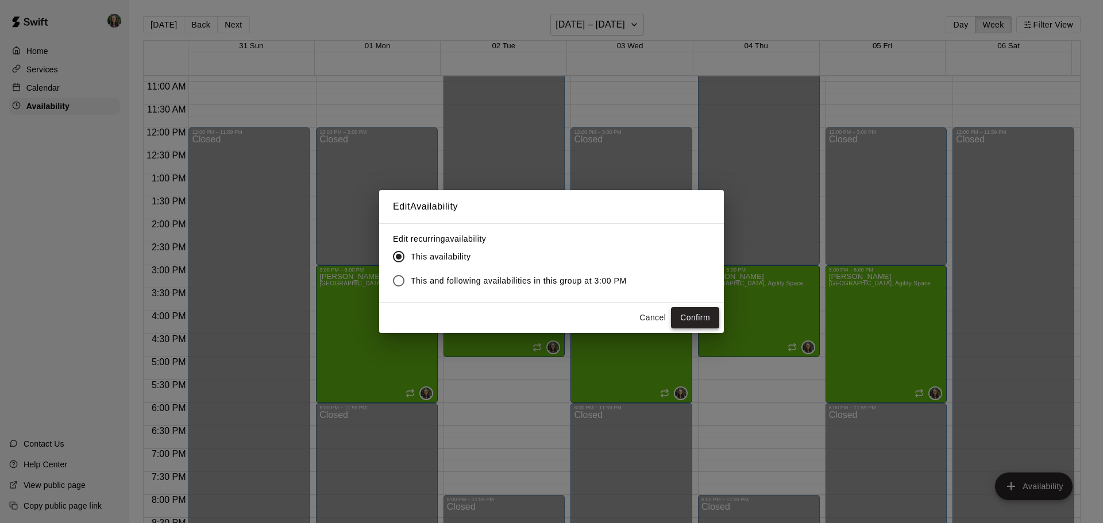
click at [704, 322] on button "Confirm" at bounding box center [695, 317] width 48 height 21
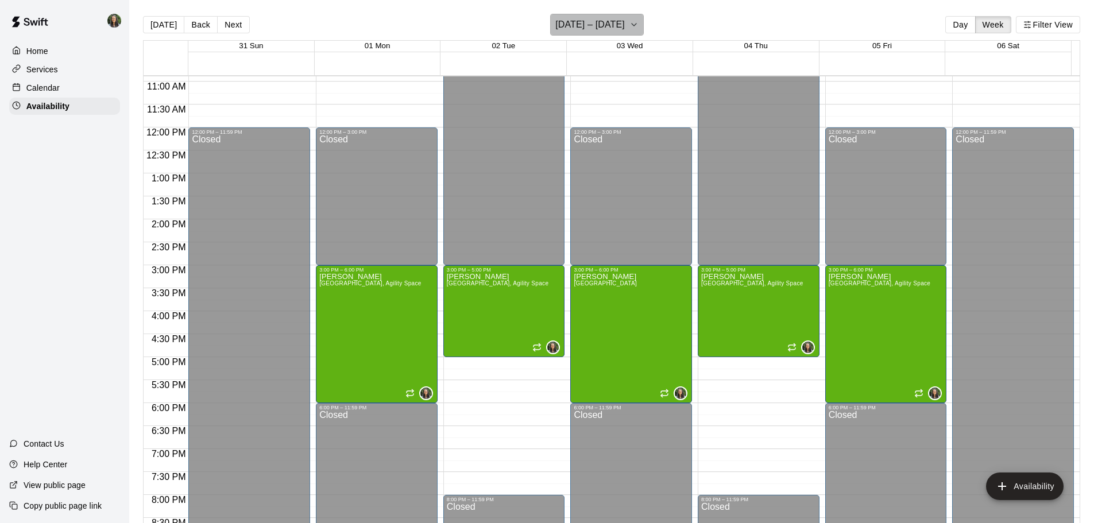
click at [564, 25] on h6 "[DATE] – [DATE]" at bounding box center [589, 25] width 69 height 16
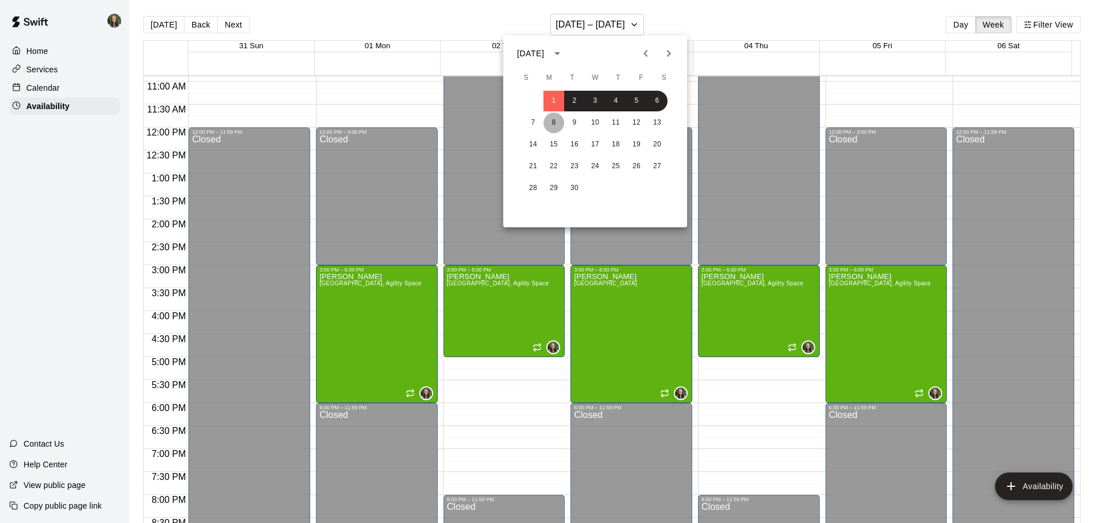
click at [555, 123] on button "8" at bounding box center [553, 123] width 21 height 21
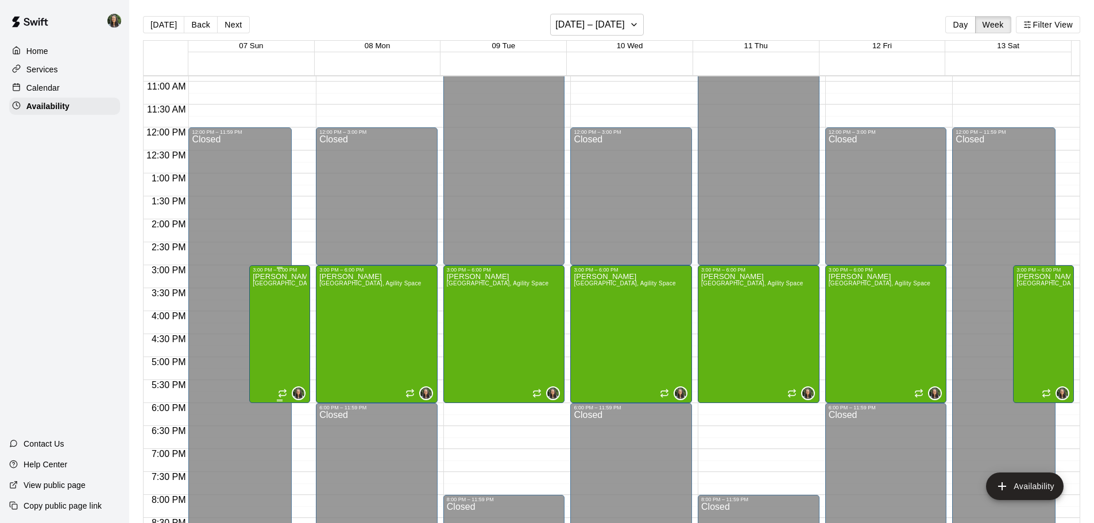
drag, startPoint x: 281, startPoint y: 330, endPoint x: 269, endPoint y: 335, distance: 12.9
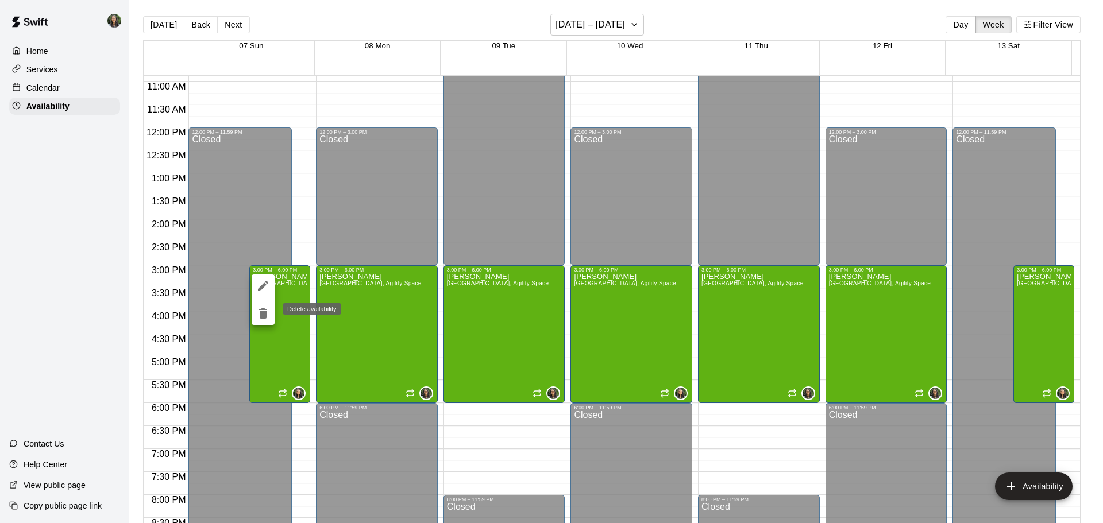
click at [257, 312] on icon "delete" at bounding box center [263, 314] width 14 height 14
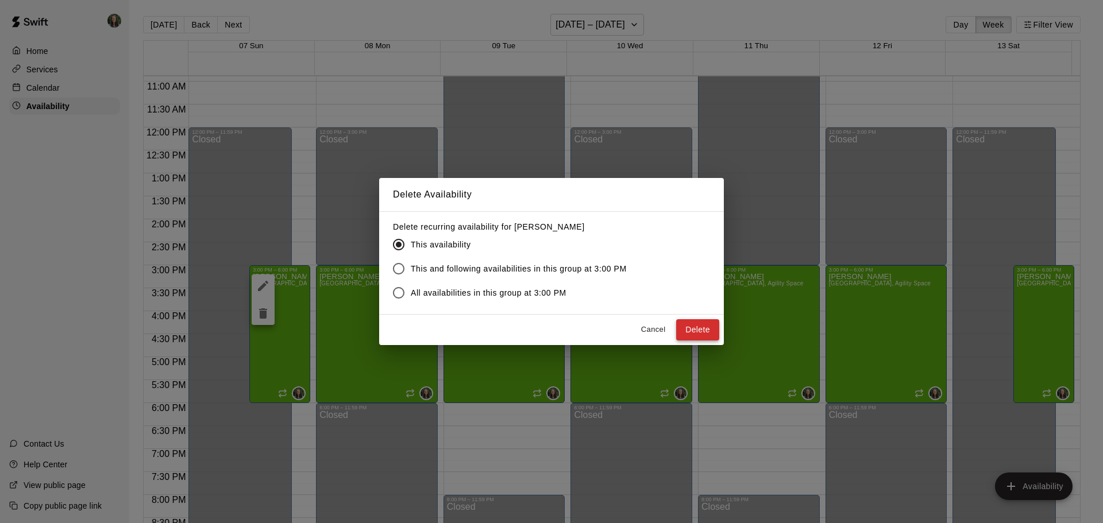
click at [707, 324] on button "Delete" at bounding box center [697, 329] width 43 height 21
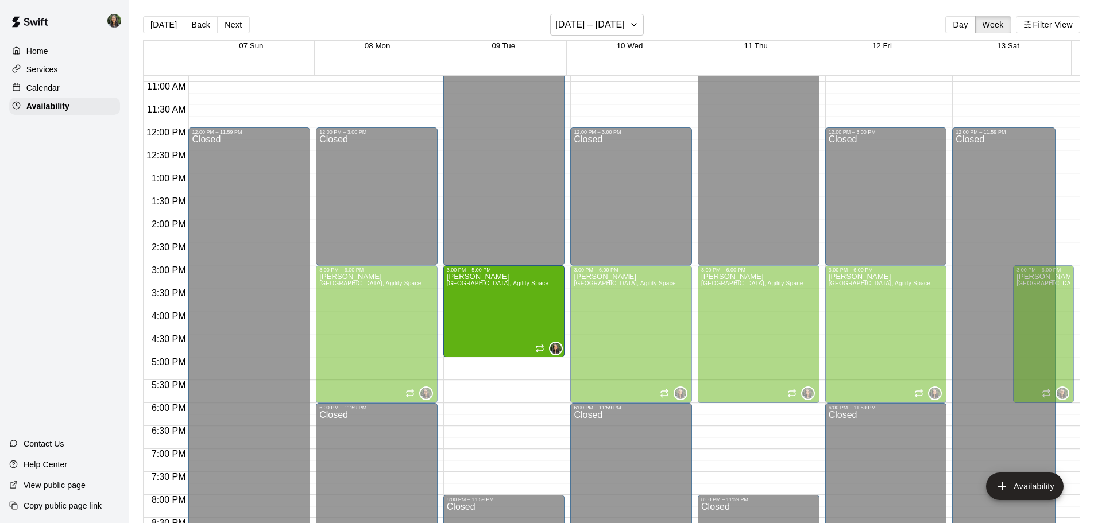
drag, startPoint x: 499, startPoint y: 401, endPoint x: 497, endPoint y: 362, distance: 39.1
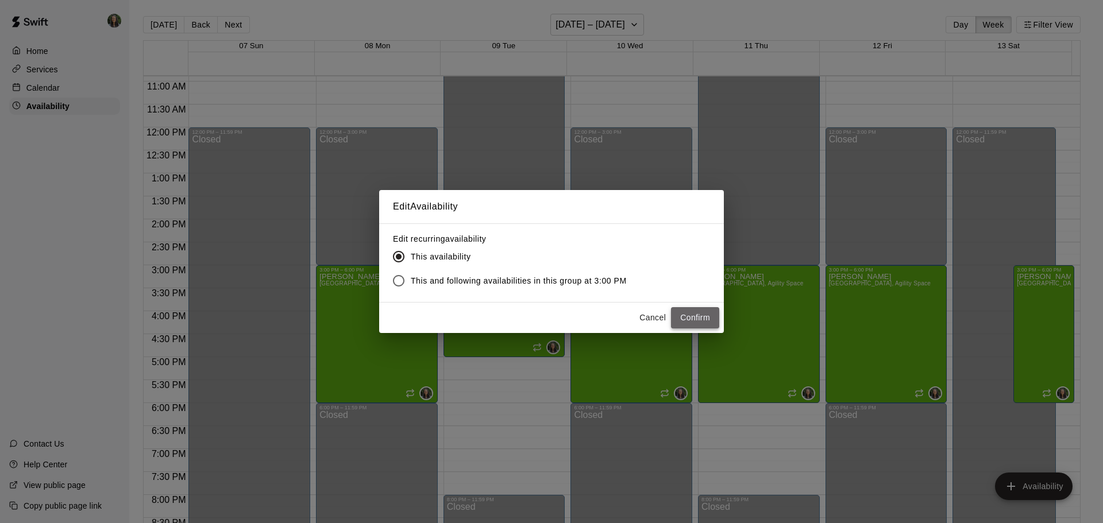
click at [695, 318] on button "Confirm" at bounding box center [695, 317] width 48 height 21
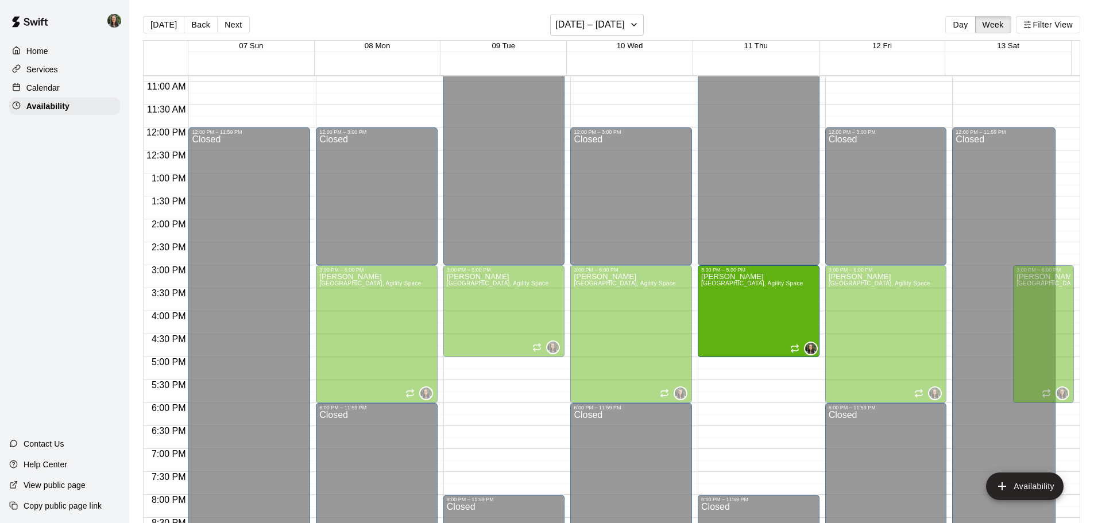
drag, startPoint x: 753, startPoint y: 400, endPoint x: 747, endPoint y: 359, distance: 41.8
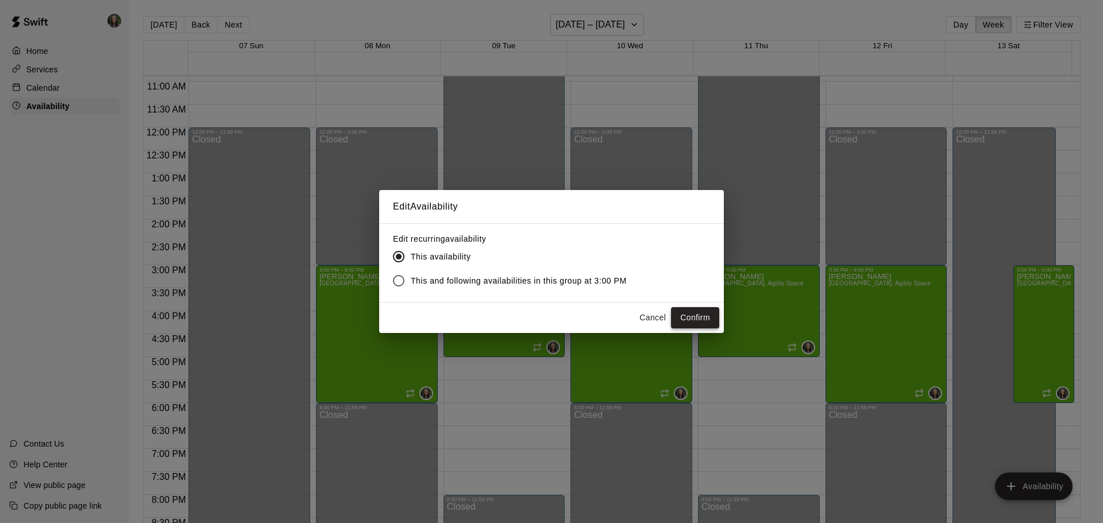
click at [697, 314] on button "Confirm" at bounding box center [695, 317] width 48 height 21
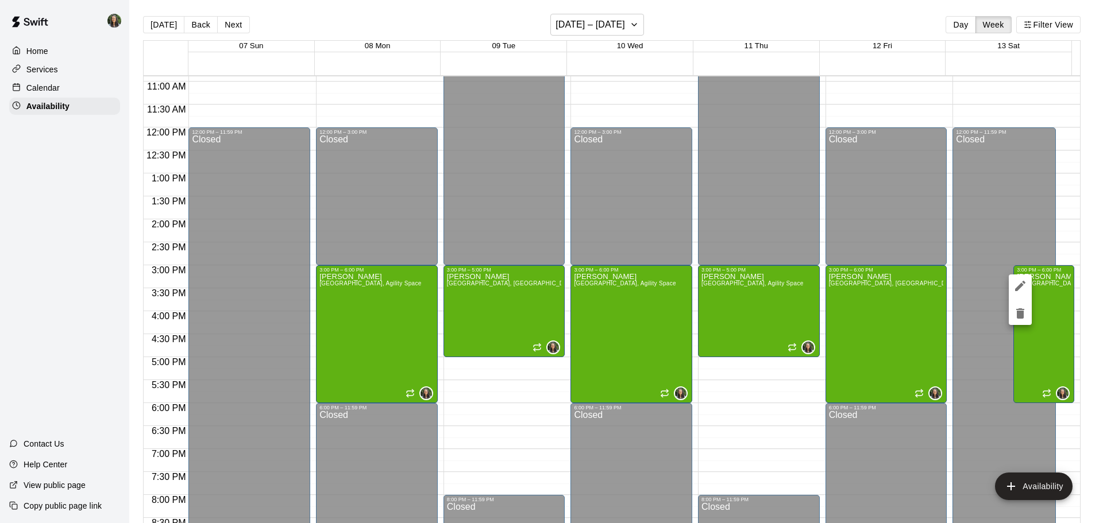
click at [1022, 315] on icon "delete" at bounding box center [1020, 313] width 8 height 10
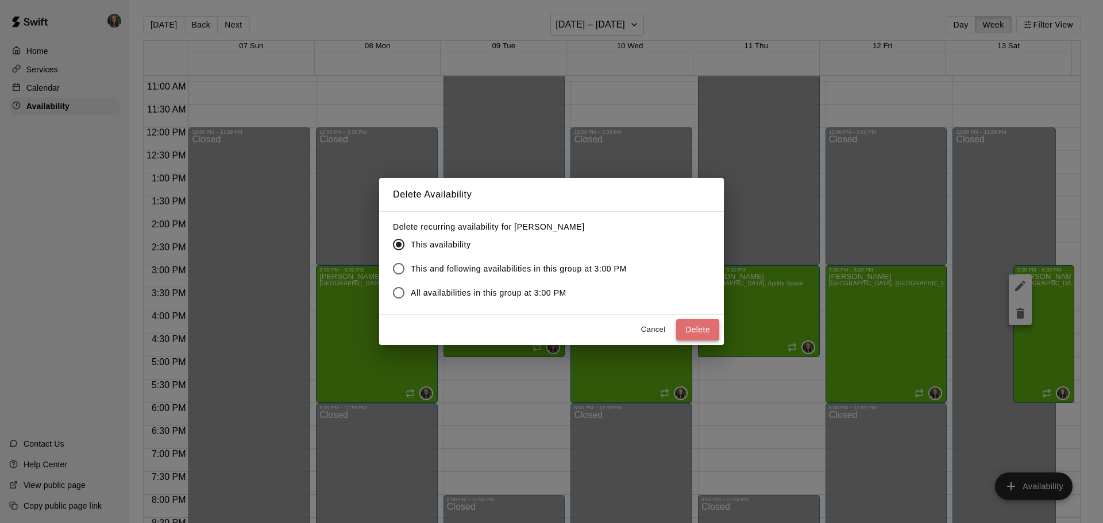
click at [704, 329] on button "Delete" at bounding box center [697, 329] width 43 height 21
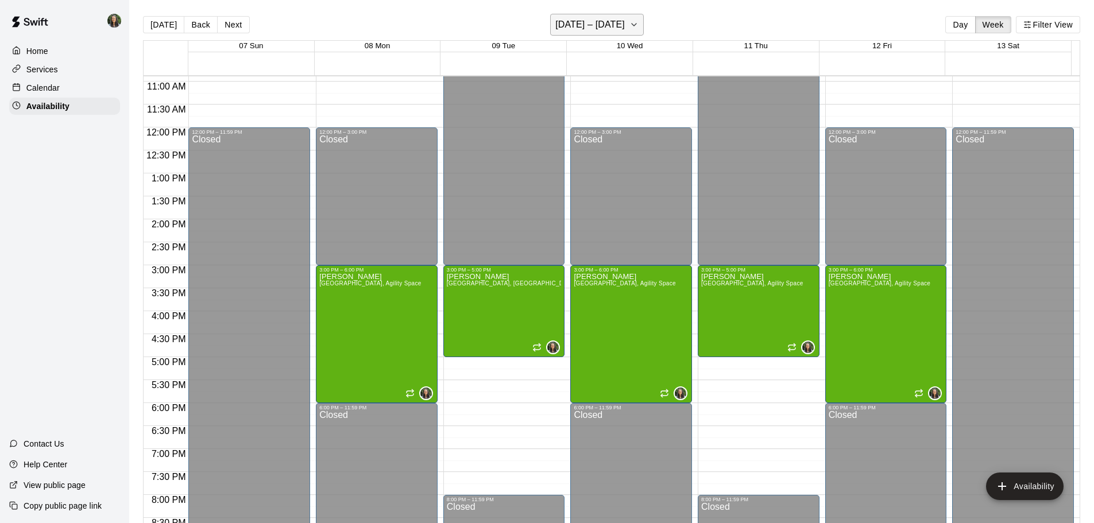
click at [605, 30] on h6 "[DATE] – [DATE]" at bounding box center [589, 25] width 69 height 16
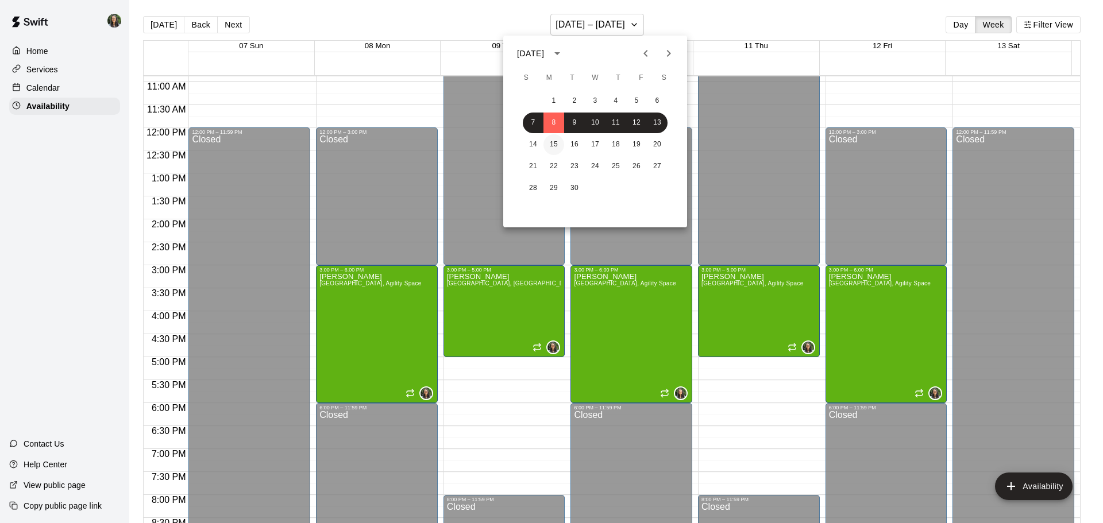
click at [552, 147] on button "15" at bounding box center [553, 144] width 21 height 21
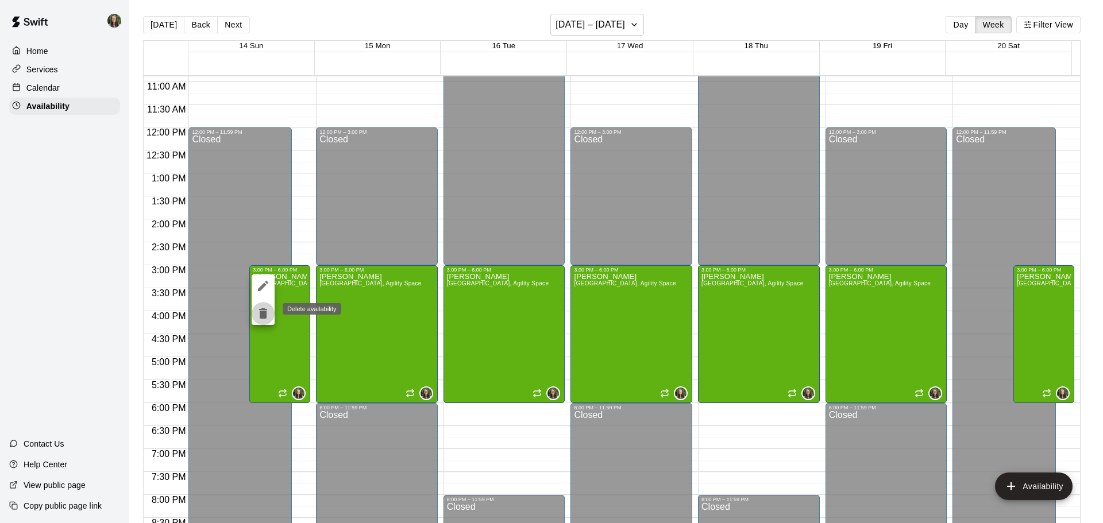
click at [261, 312] on icon "delete" at bounding box center [263, 313] width 8 height 10
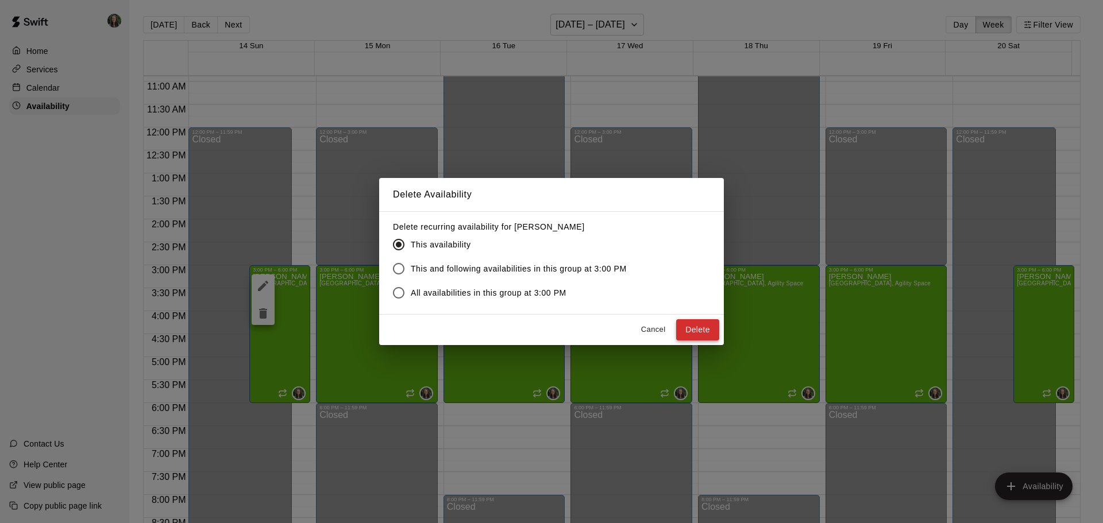
click at [700, 329] on button "Delete" at bounding box center [697, 329] width 43 height 21
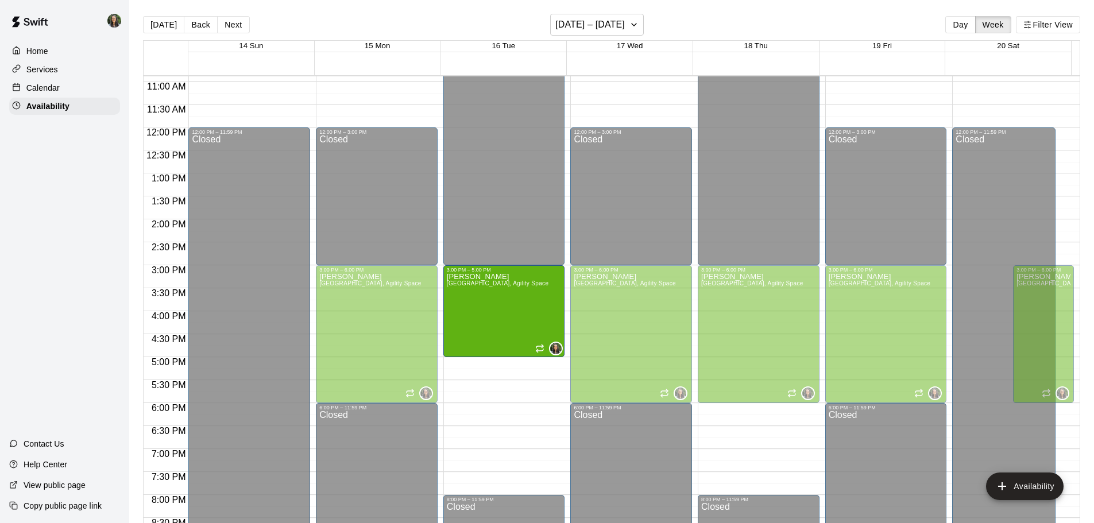
drag, startPoint x: 501, startPoint y: 401, endPoint x: 493, endPoint y: 360, distance: 41.6
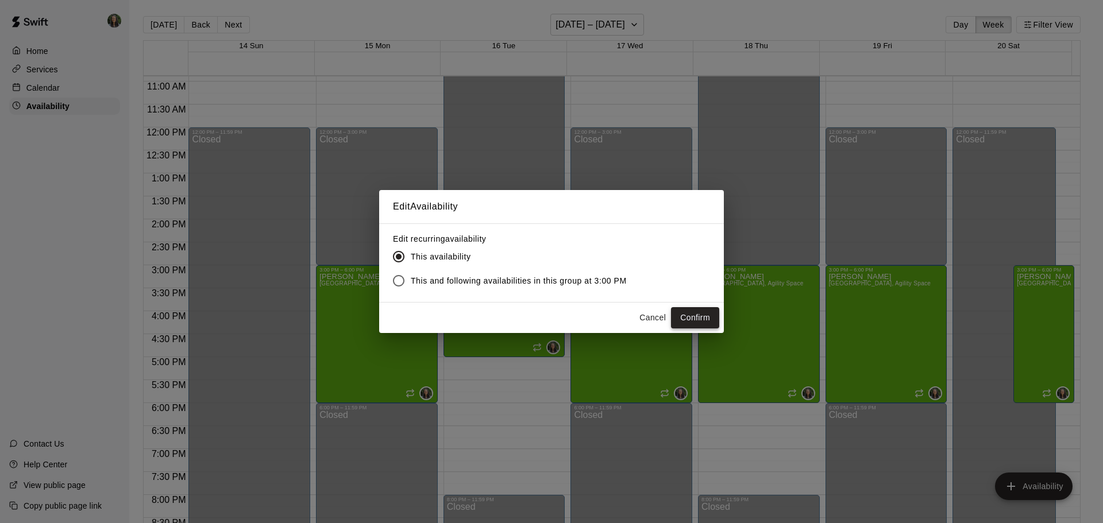
click at [679, 323] on button "Confirm" at bounding box center [695, 317] width 48 height 21
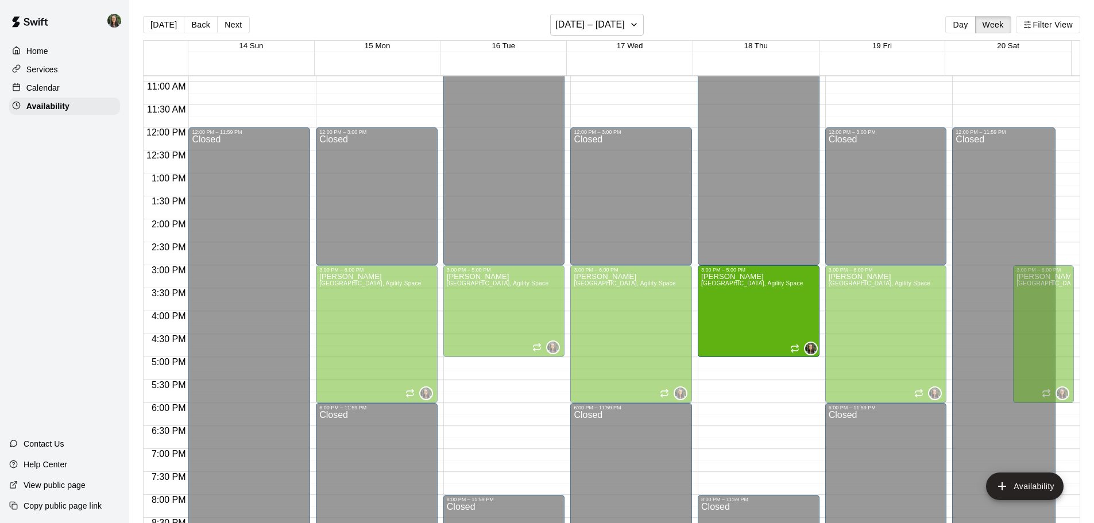
drag, startPoint x: 752, startPoint y: 401, endPoint x: 748, endPoint y: 365, distance: 35.8
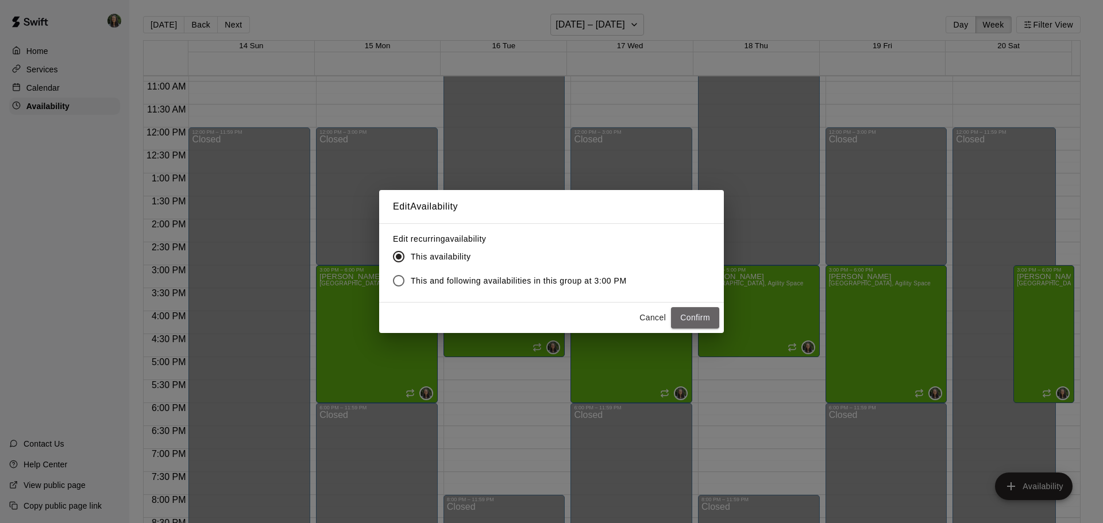
drag, startPoint x: 706, startPoint y: 316, endPoint x: 748, endPoint y: 316, distance: 41.9
click at [703, 315] on button "Confirm" at bounding box center [695, 317] width 48 height 21
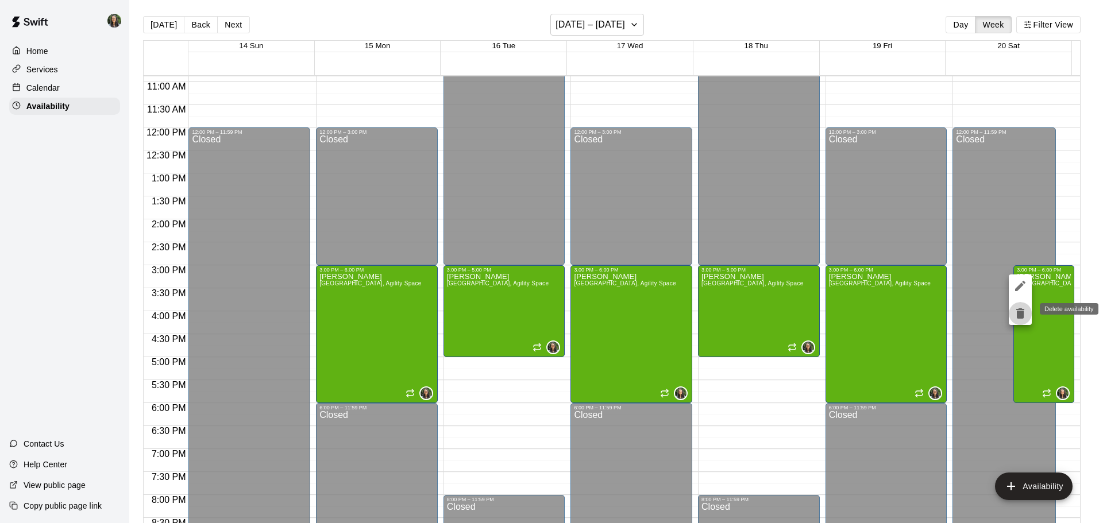
click at [1020, 314] on icon "delete" at bounding box center [1020, 313] width 8 height 10
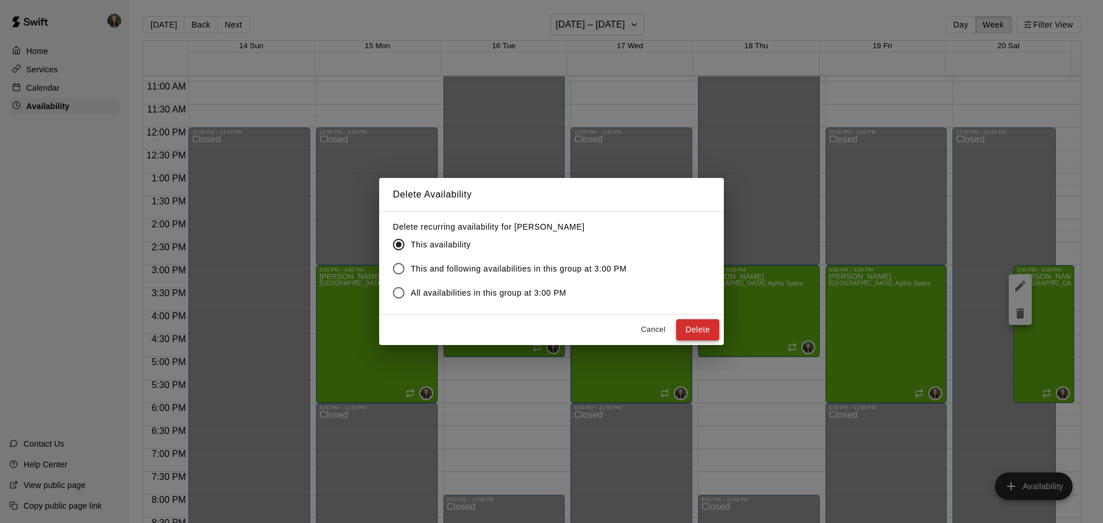
click at [690, 320] on button "Delete" at bounding box center [697, 329] width 43 height 21
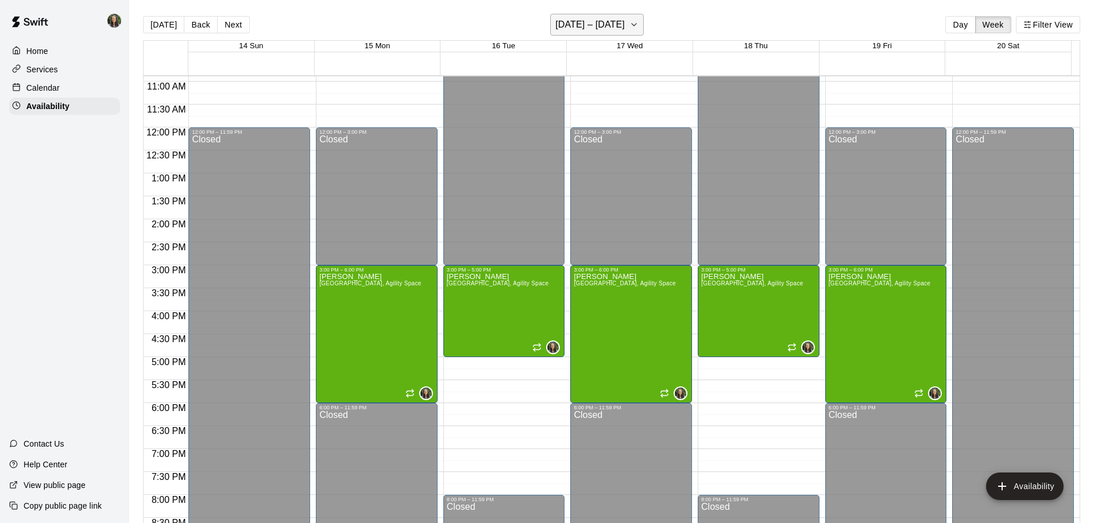
click at [616, 30] on h6 "[DATE] – [DATE]" at bounding box center [589, 25] width 69 height 16
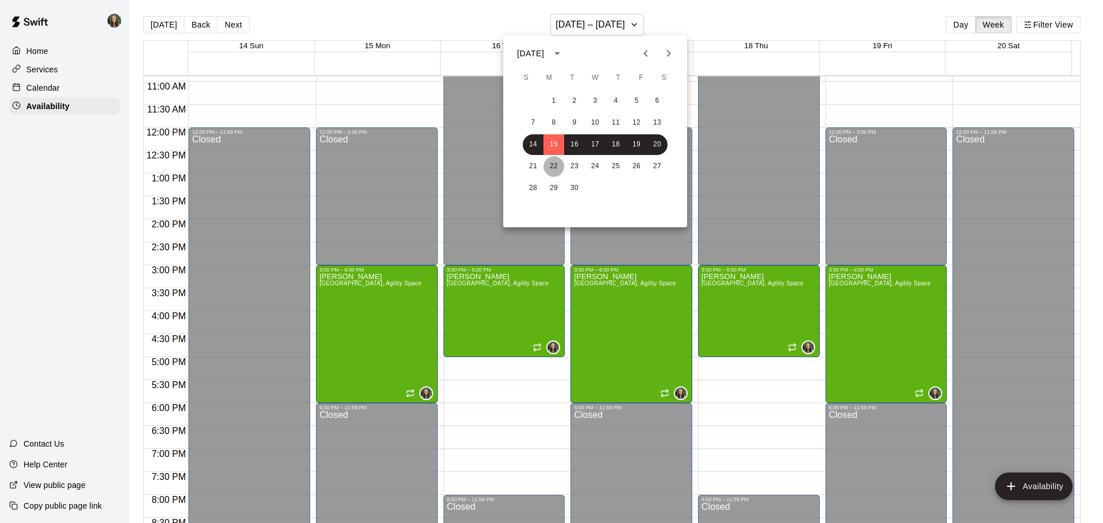
click at [551, 164] on button "22" at bounding box center [553, 166] width 21 height 21
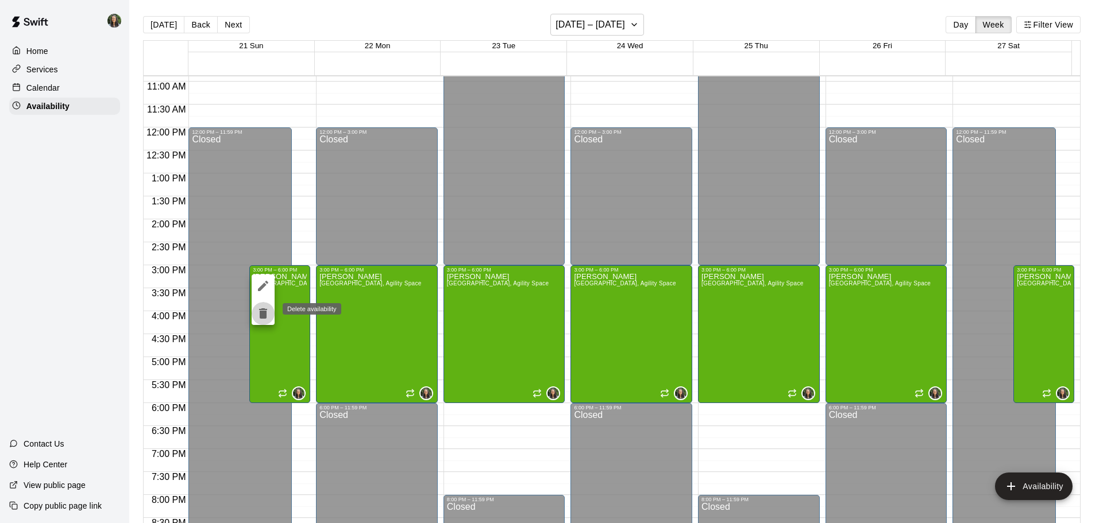
click at [260, 315] on icon "delete" at bounding box center [263, 313] width 8 height 10
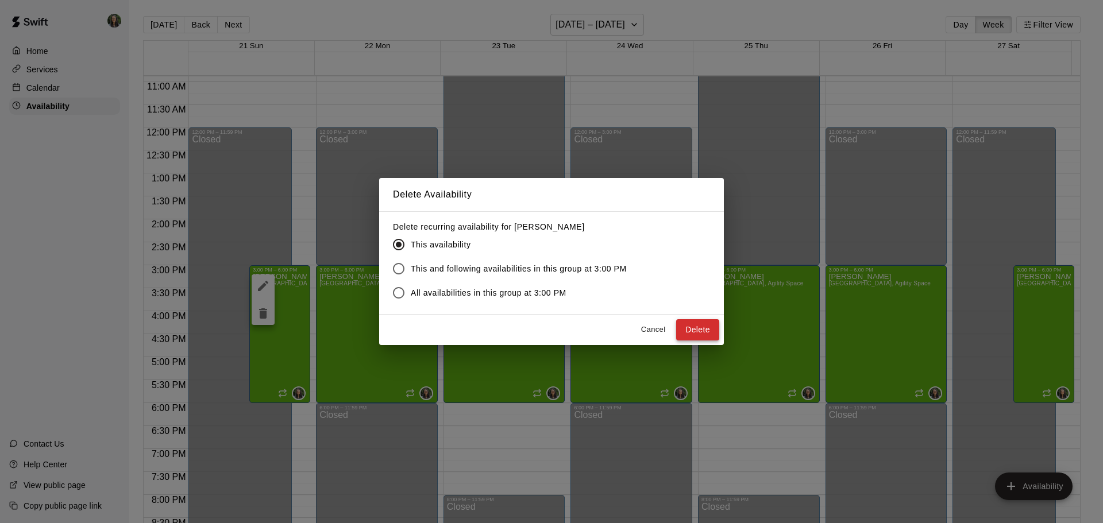
click at [695, 329] on button "Delete" at bounding box center [697, 329] width 43 height 21
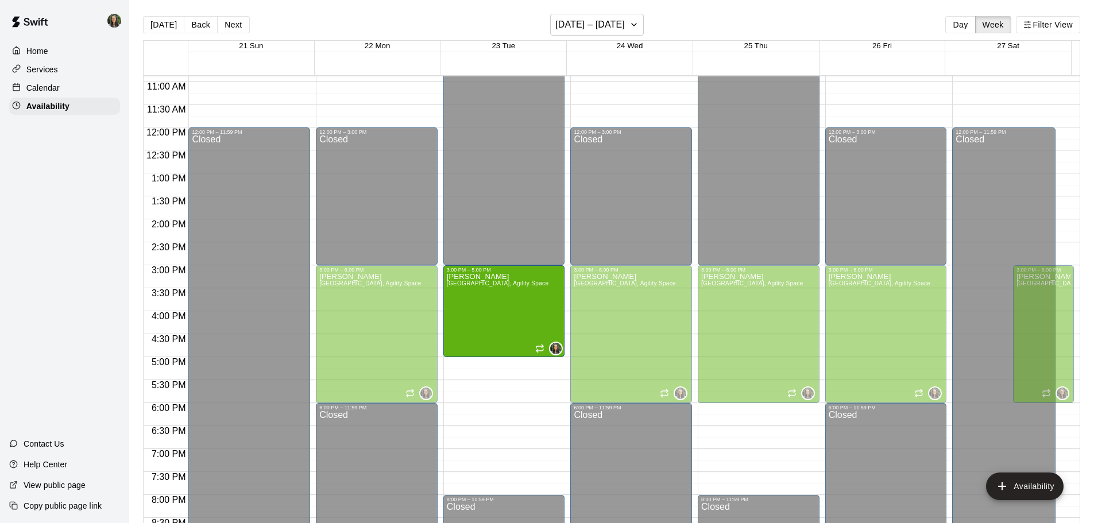
drag, startPoint x: 500, startPoint y: 401, endPoint x: 499, endPoint y: 360, distance: 40.8
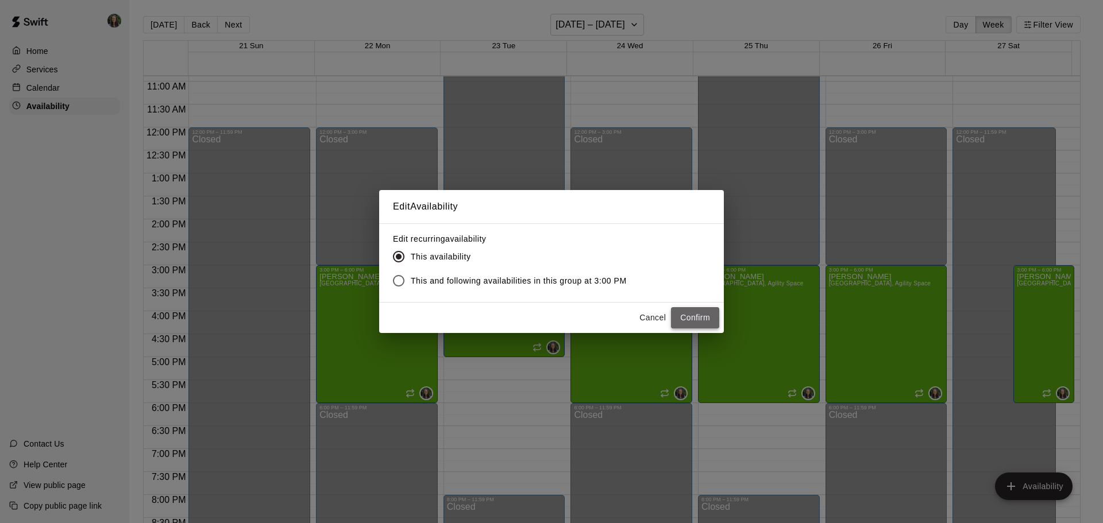
click at [696, 315] on button "Confirm" at bounding box center [695, 317] width 48 height 21
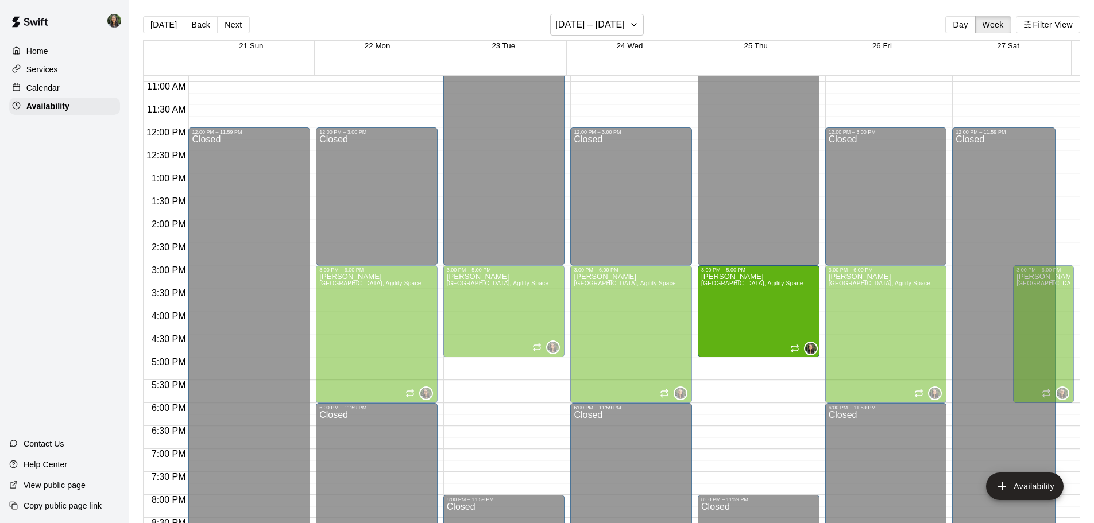
drag, startPoint x: 752, startPoint y: 400, endPoint x: 746, endPoint y: 364, distance: 36.6
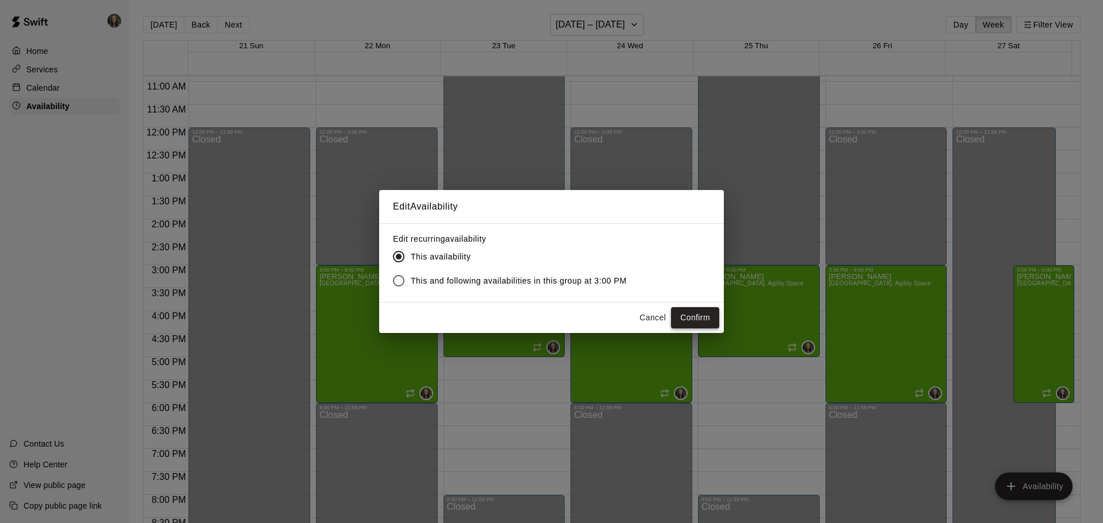
click at [685, 316] on button "Confirm" at bounding box center [695, 317] width 48 height 21
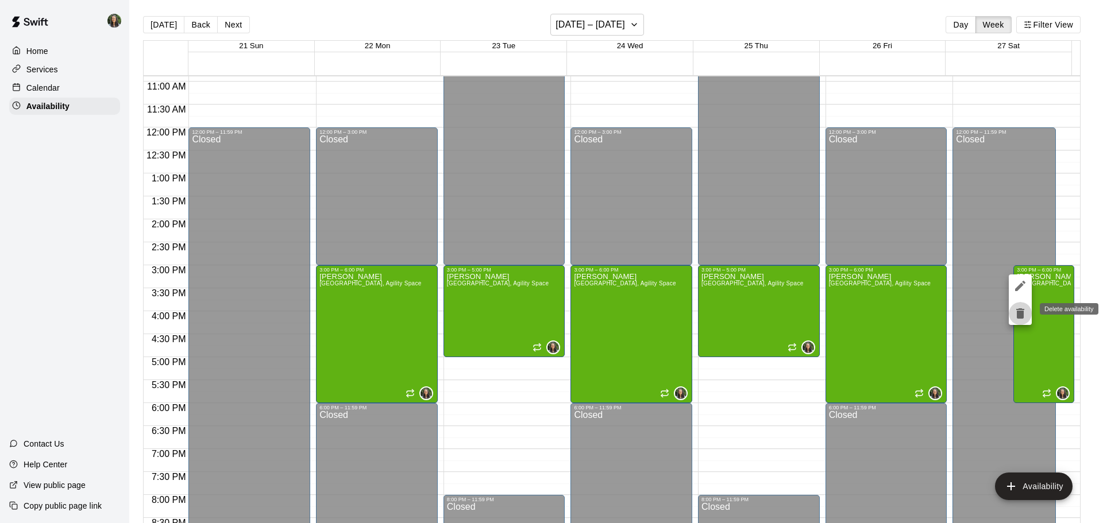
click at [1019, 314] on icon "delete" at bounding box center [1020, 313] width 8 height 10
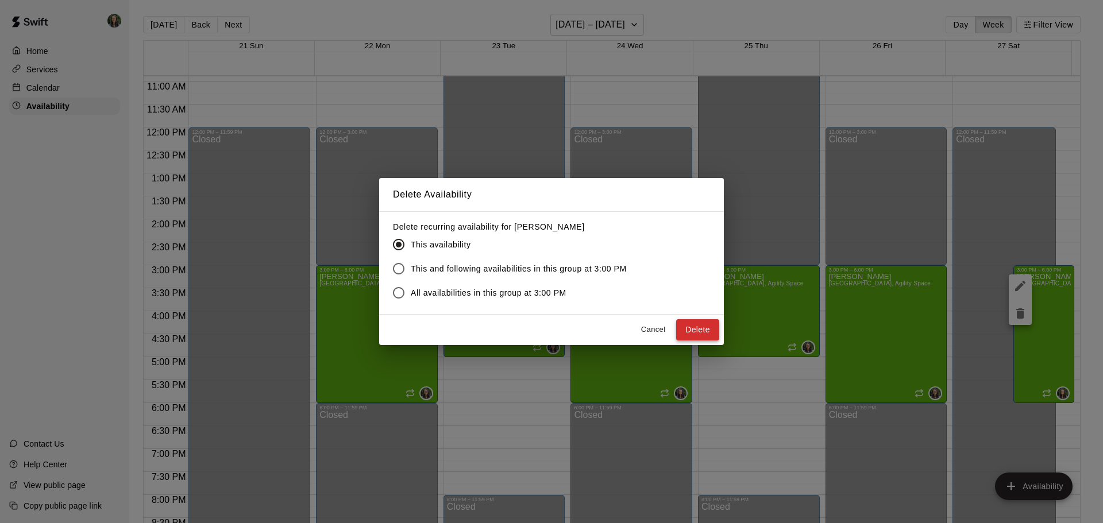
click at [709, 324] on button "Delete" at bounding box center [697, 329] width 43 height 21
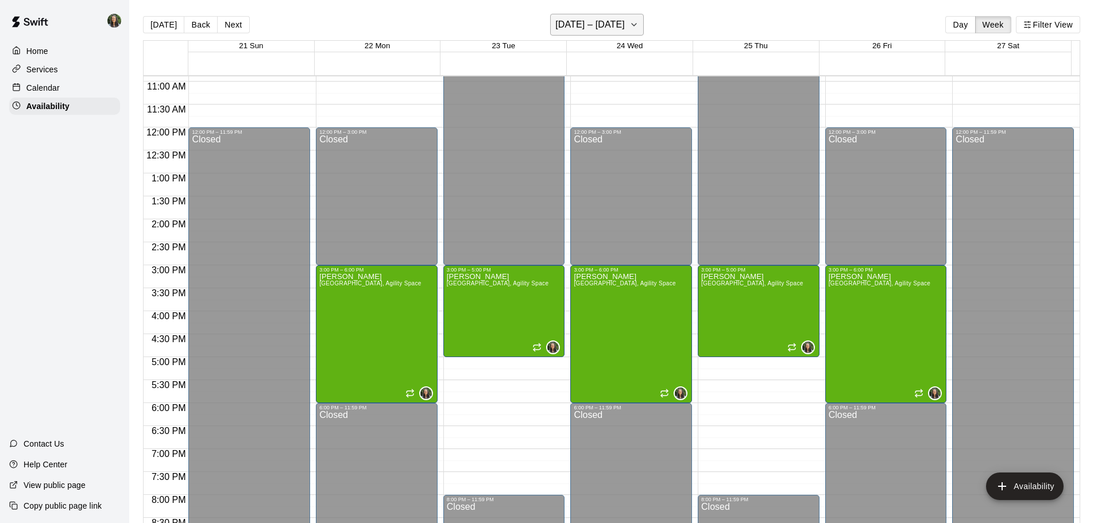
click at [595, 29] on h6 "[DATE] – [DATE]" at bounding box center [589, 25] width 69 height 16
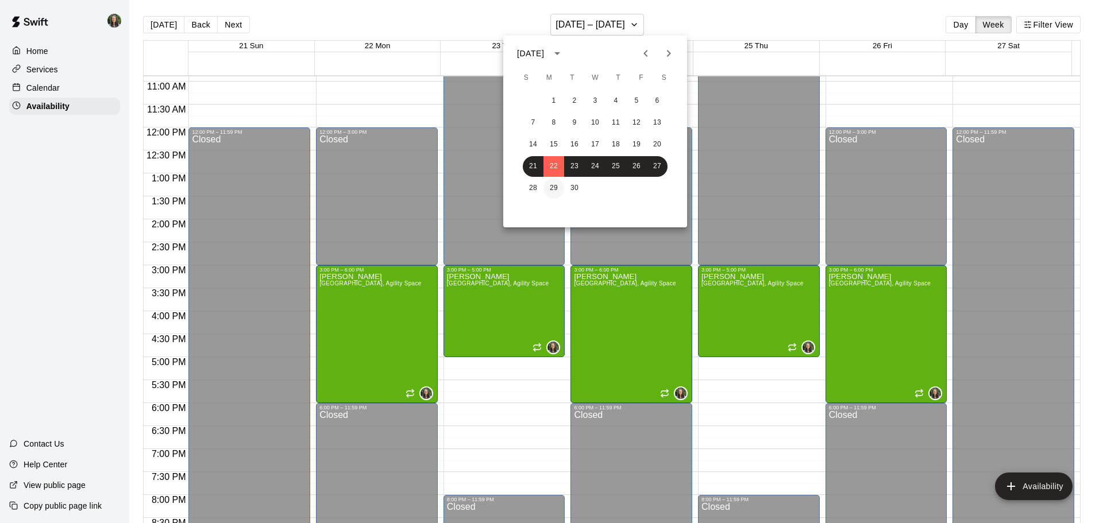
click at [557, 186] on button "29" at bounding box center [553, 188] width 21 height 21
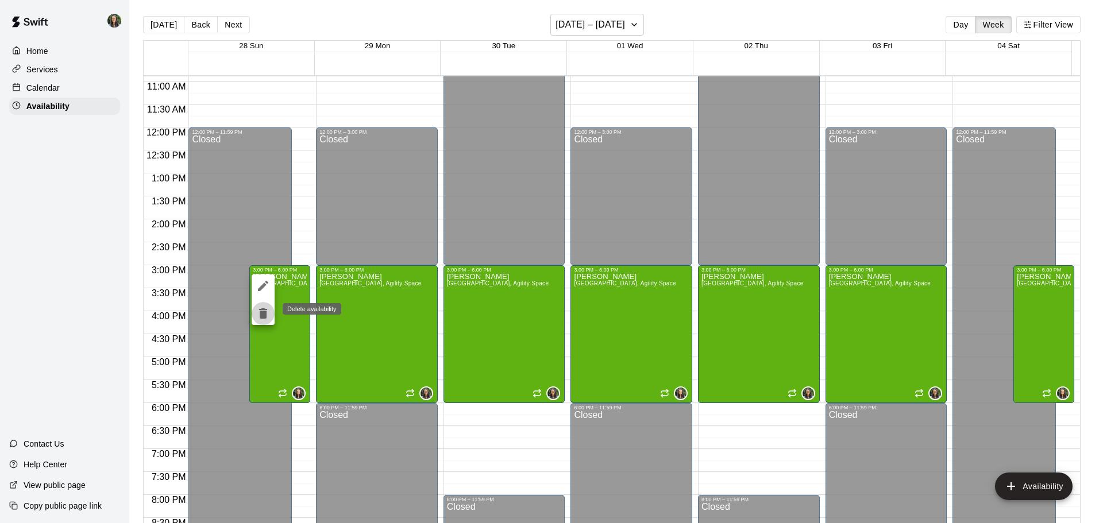
click at [264, 308] on icon "delete" at bounding box center [263, 314] width 14 height 14
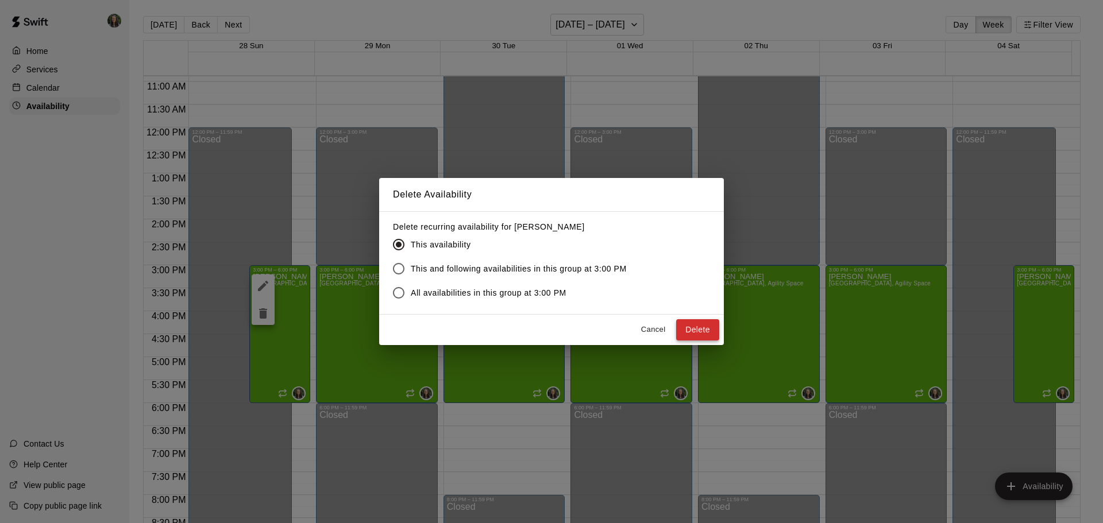
click at [700, 327] on button "Delete" at bounding box center [697, 329] width 43 height 21
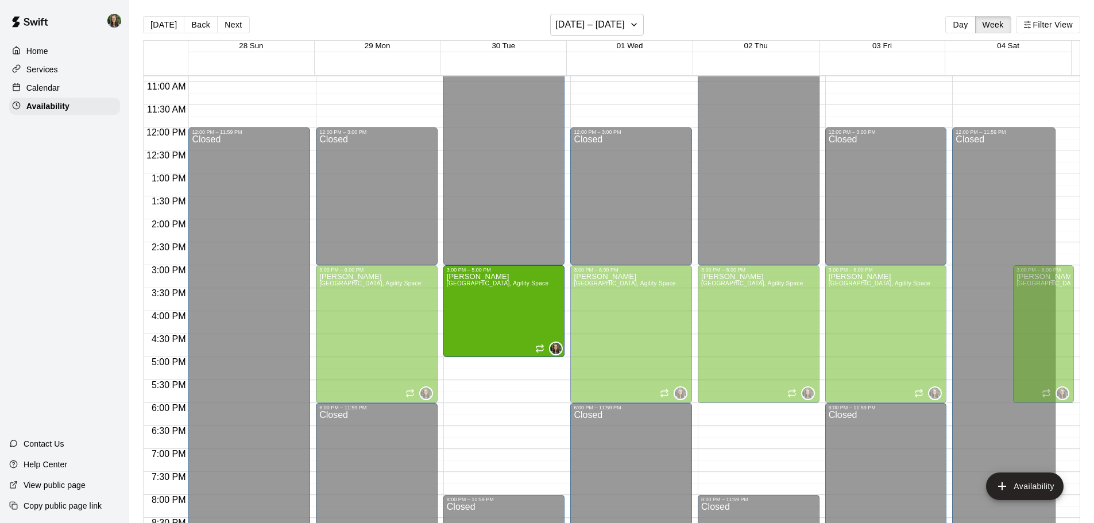
drag, startPoint x: 498, startPoint y: 401, endPoint x: 500, endPoint y: 358, distance: 42.6
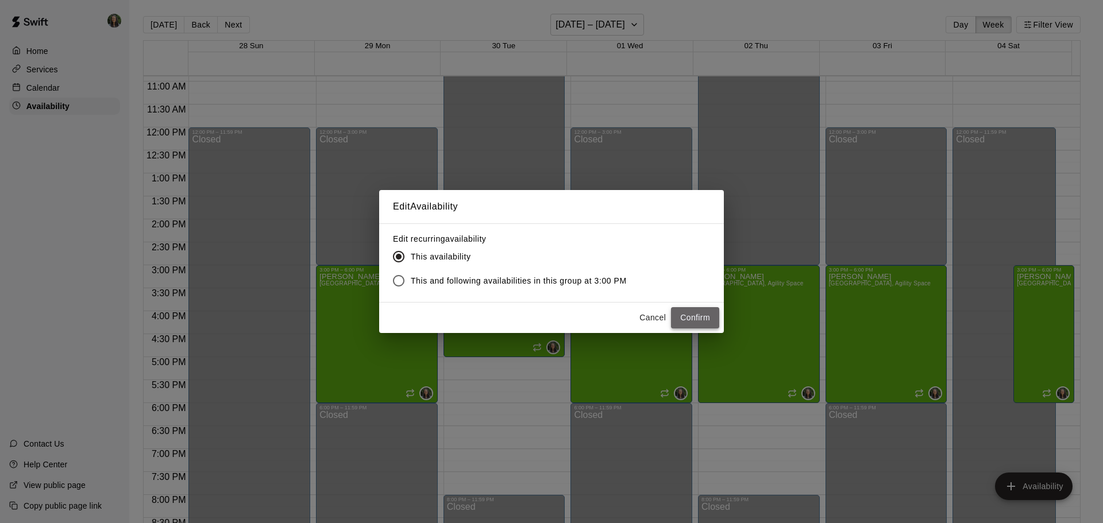
click at [686, 315] on button "Confirm" at bounding box center [695, 317] width 48 height 21
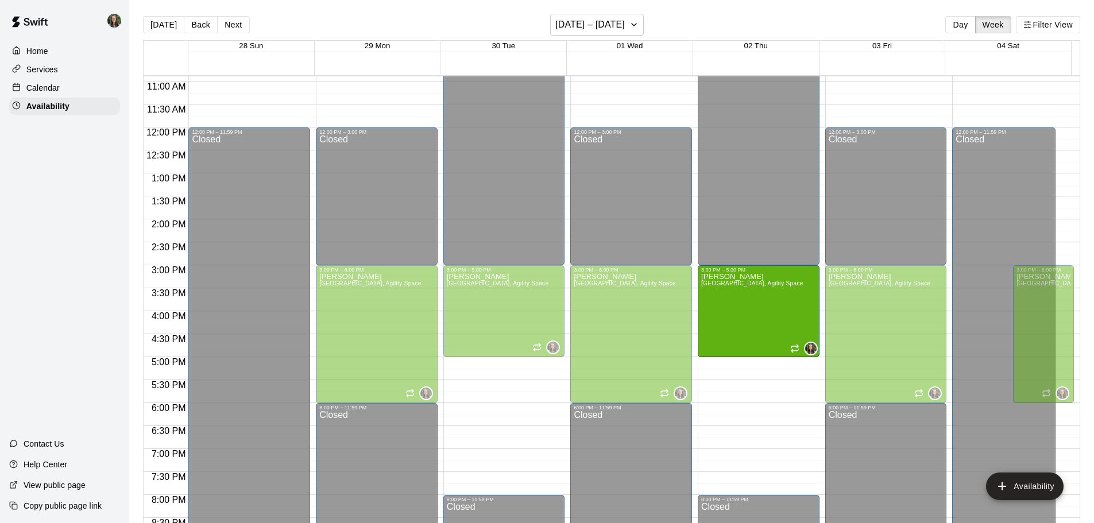
drag, startPoint x: 755, startPoint y: 401, endPoint x: 747, endPoint y: 362, distance: 40.0
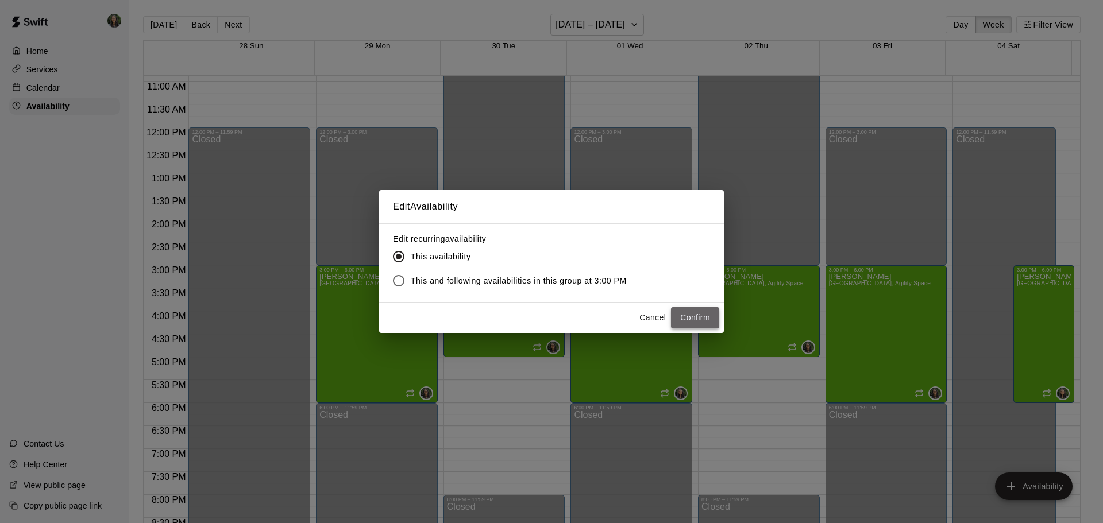
click at [691, 314] on button "Confirm" at bounding box center [695, 317] width 48 height 21
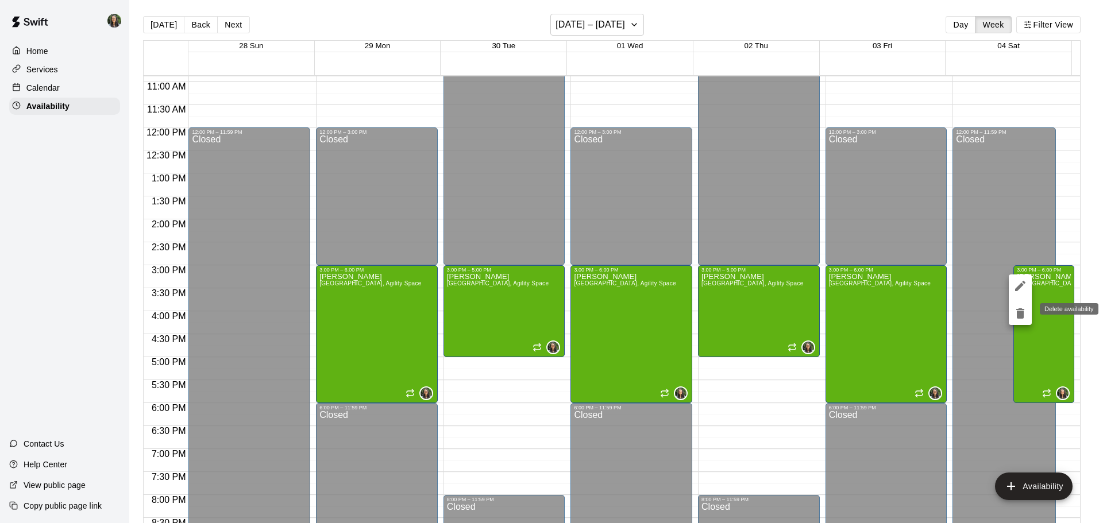
click at [1019, 316] on icon "delete" at bounding box center [1020, 313] width 8 height 10
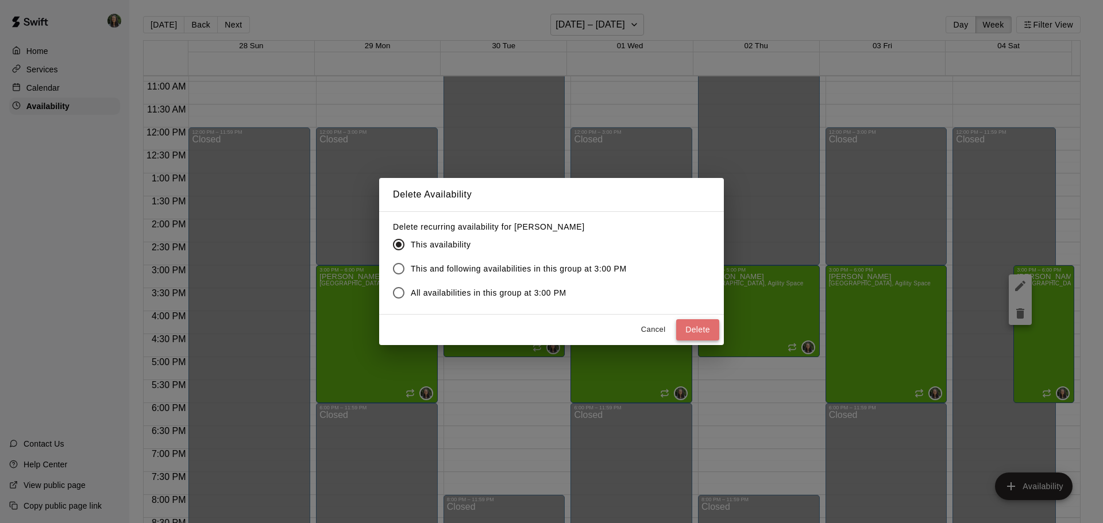
click at [700, 330] on button "Delete" at bounding box center [697, 329] width 43 height 21
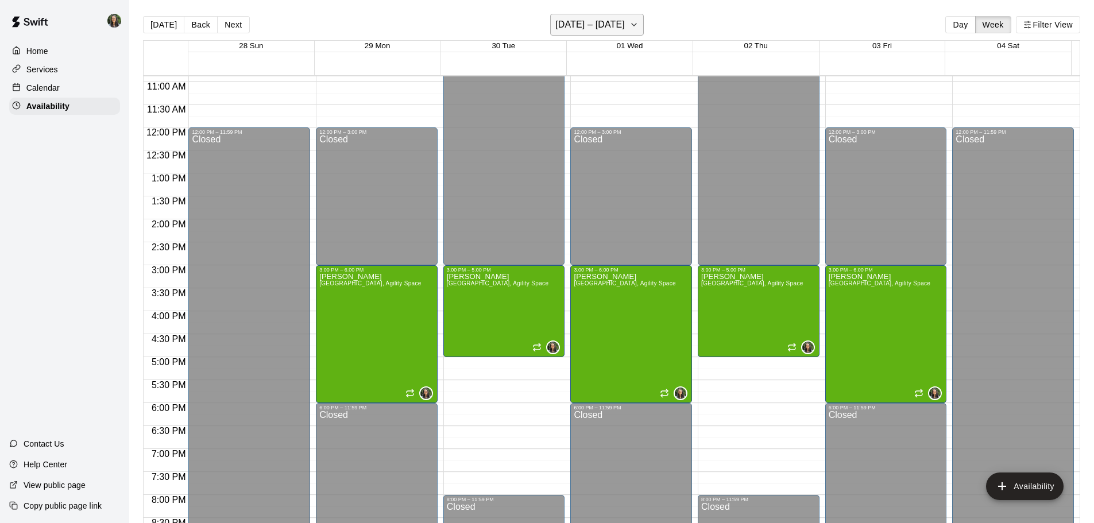
click at [625, 26] on h6 "[DATE] – [DATE]" at bounding box center [589, 25] width 69 height 16
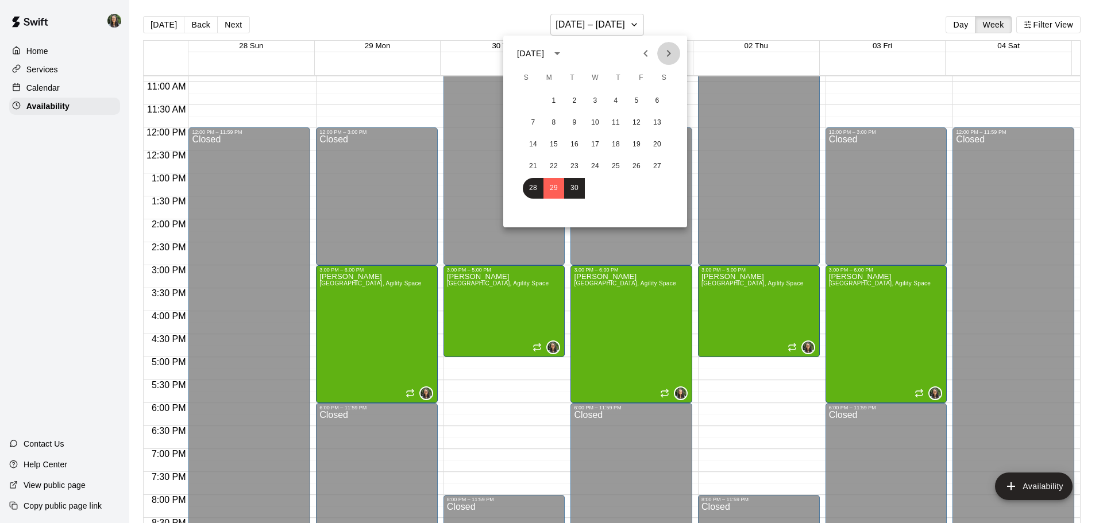
click at [669, 54] on icon "Next month" at bounding box center [669, 54] width 14 height 14
click at [549, 123] on button "6" at bounding box center [553, 123] width 21 height 21
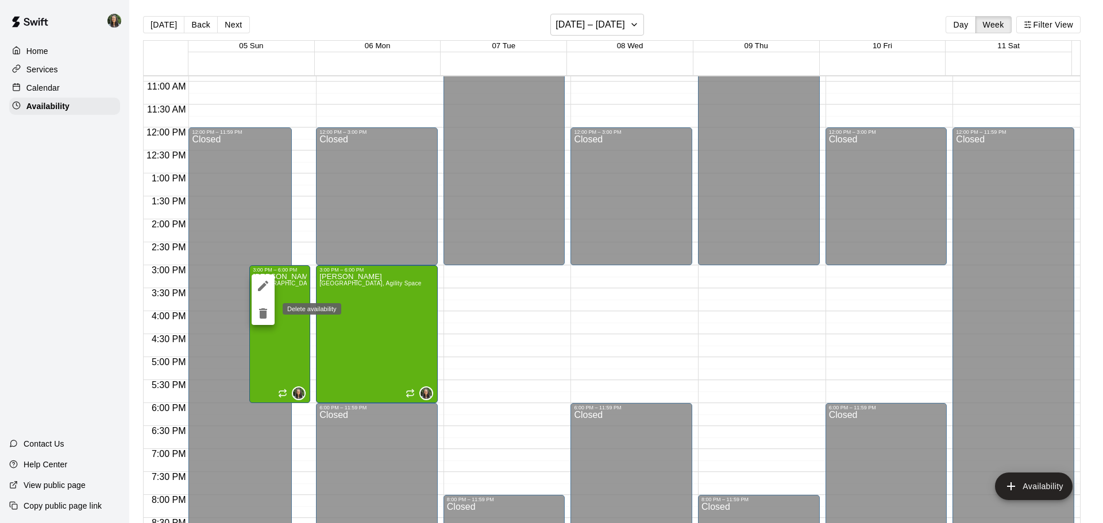
click at [255, 312] on button "delete" at bounding box center [263, 313] width 23 height 23
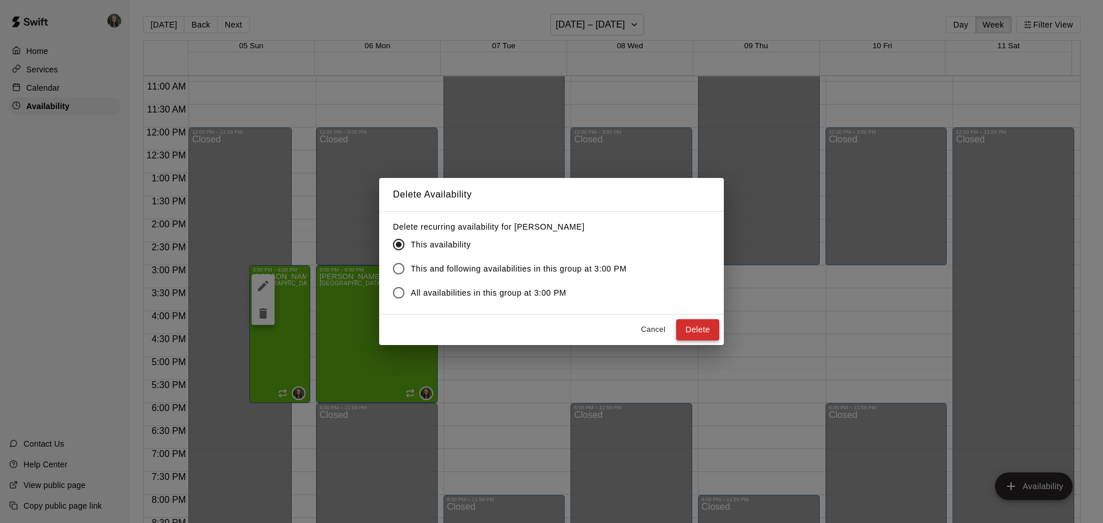
click at [698, 330] on button "Delete" at bounding box center [697, 329] width 43 height 21
